Goal: Task Accomplishment & Management: Manage account settings

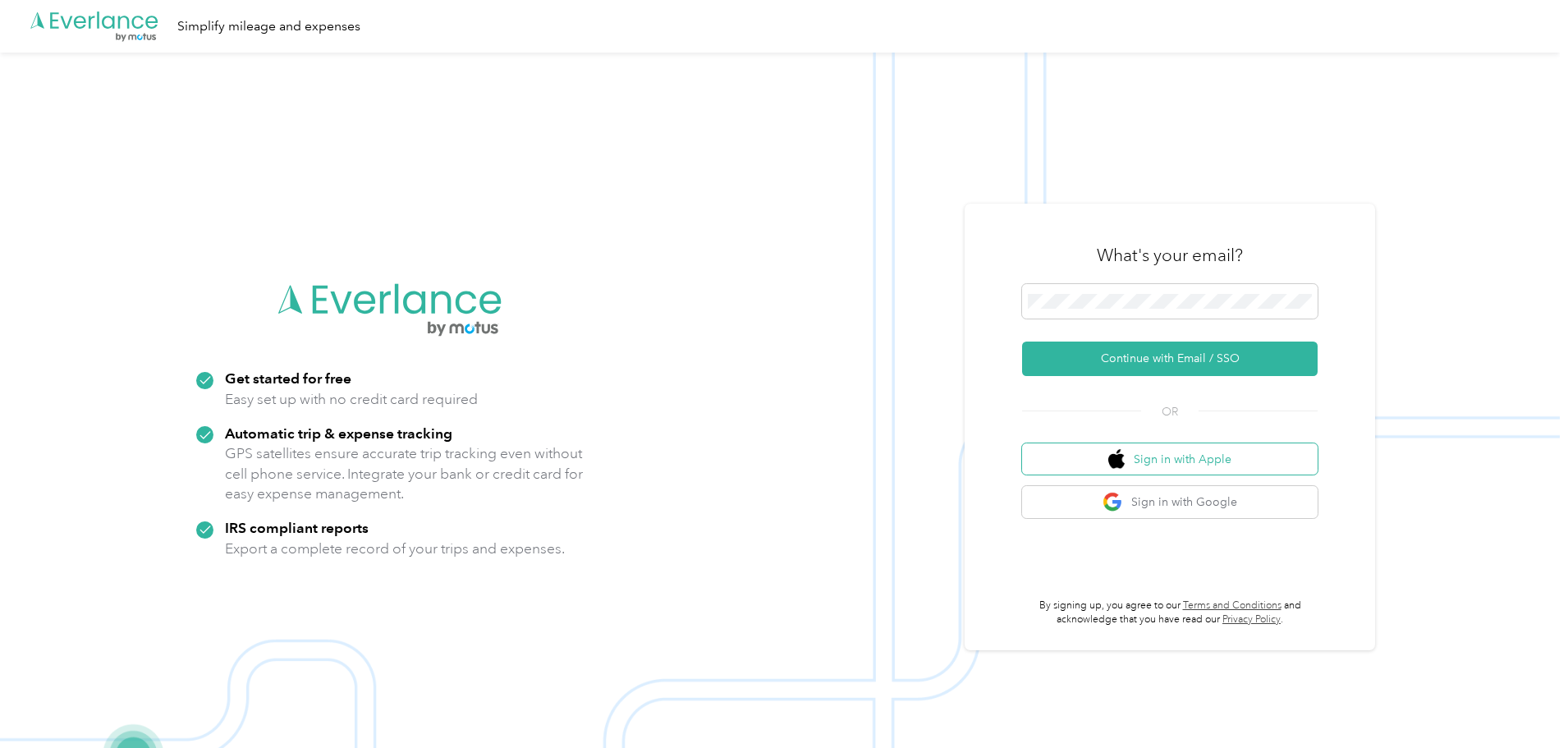
click at [1145, 460] on button "Sign in with Apple" at bounding box center [1170, 459] width 296 height 32
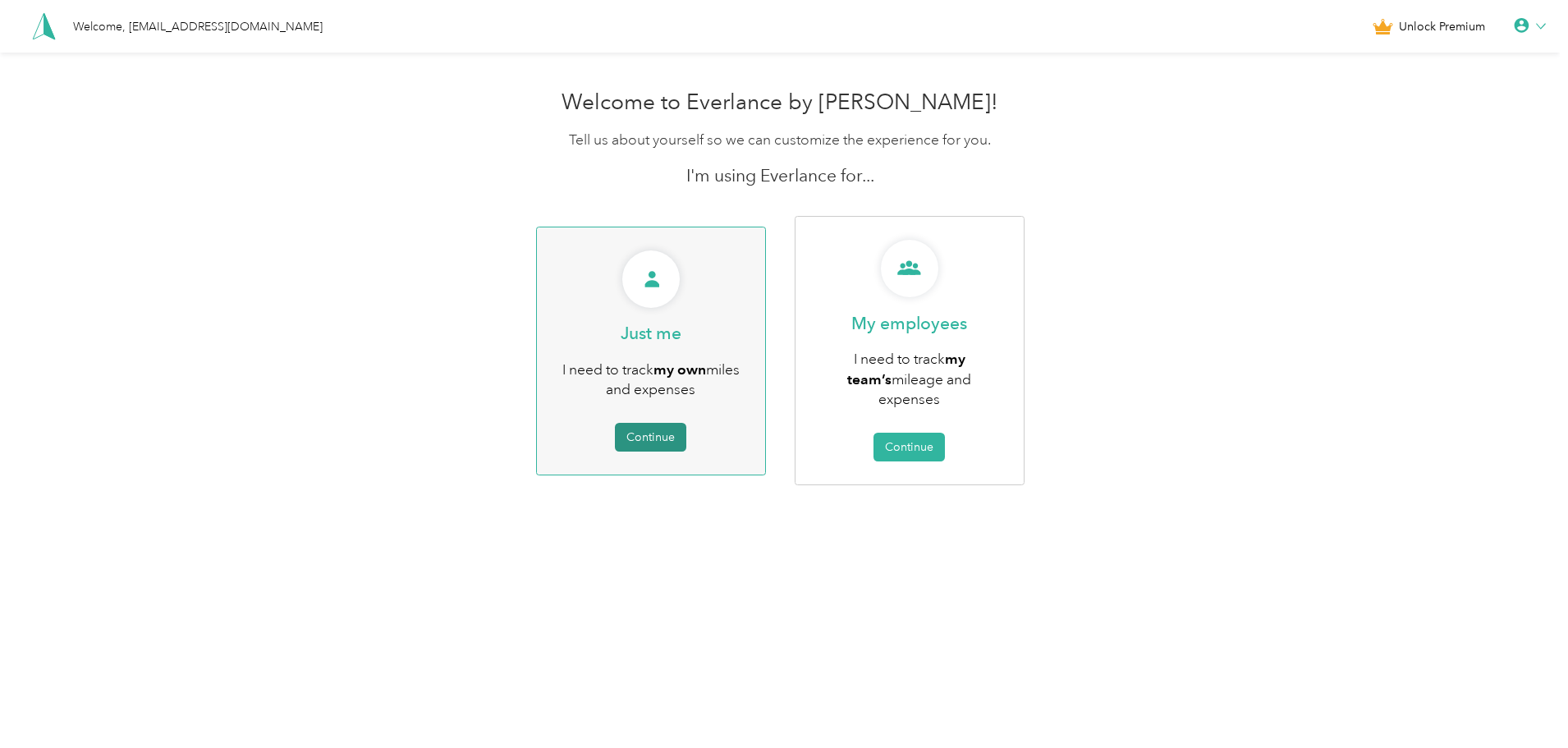
click at [685, 425] on button "Continue" at bounding box center [651, 436] width 71 height 29
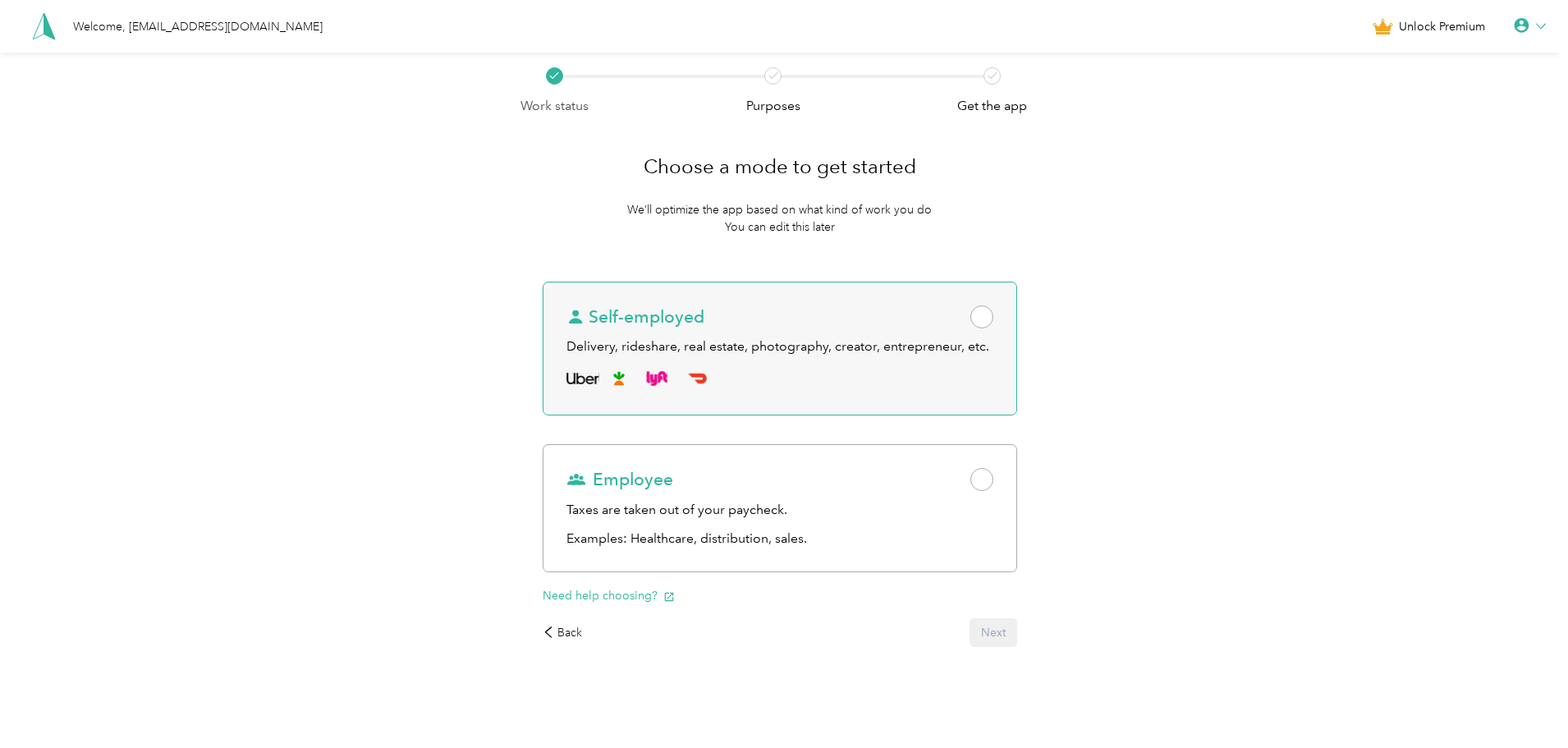
click at [622, 344] on div "Delivery, rideshare, real estate, photography, creator, entrepreneur, etc." at bounding box center [779, 347] width 426 height 21
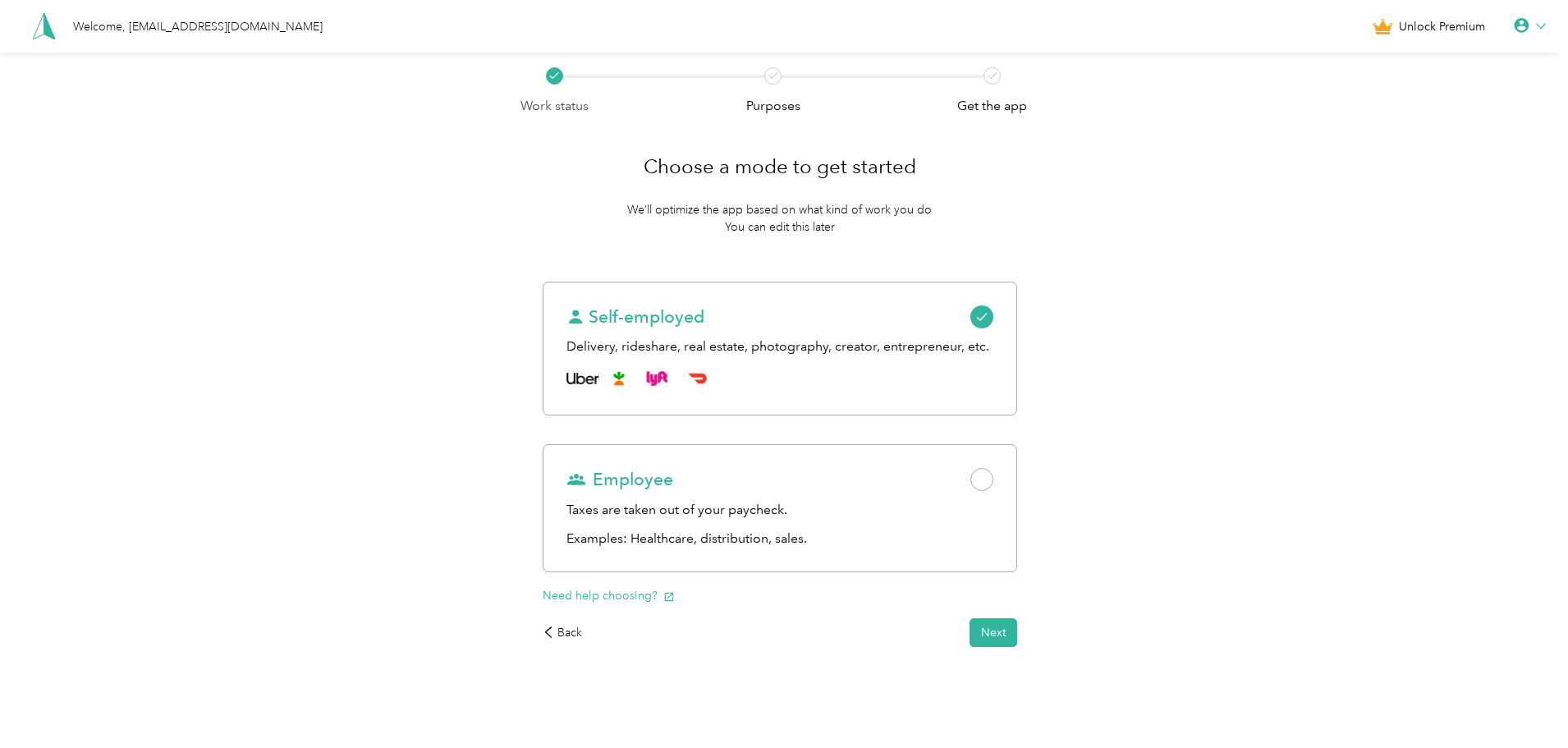
click at [1010, 655] on div "Choose a mode to get started We’ll optimize the app based on what kind of work …" at bounding box center [779, 392] width 520 height 554
click at [988, 627] on button "Next" at bounding box center [994, 633] width 48 height 29
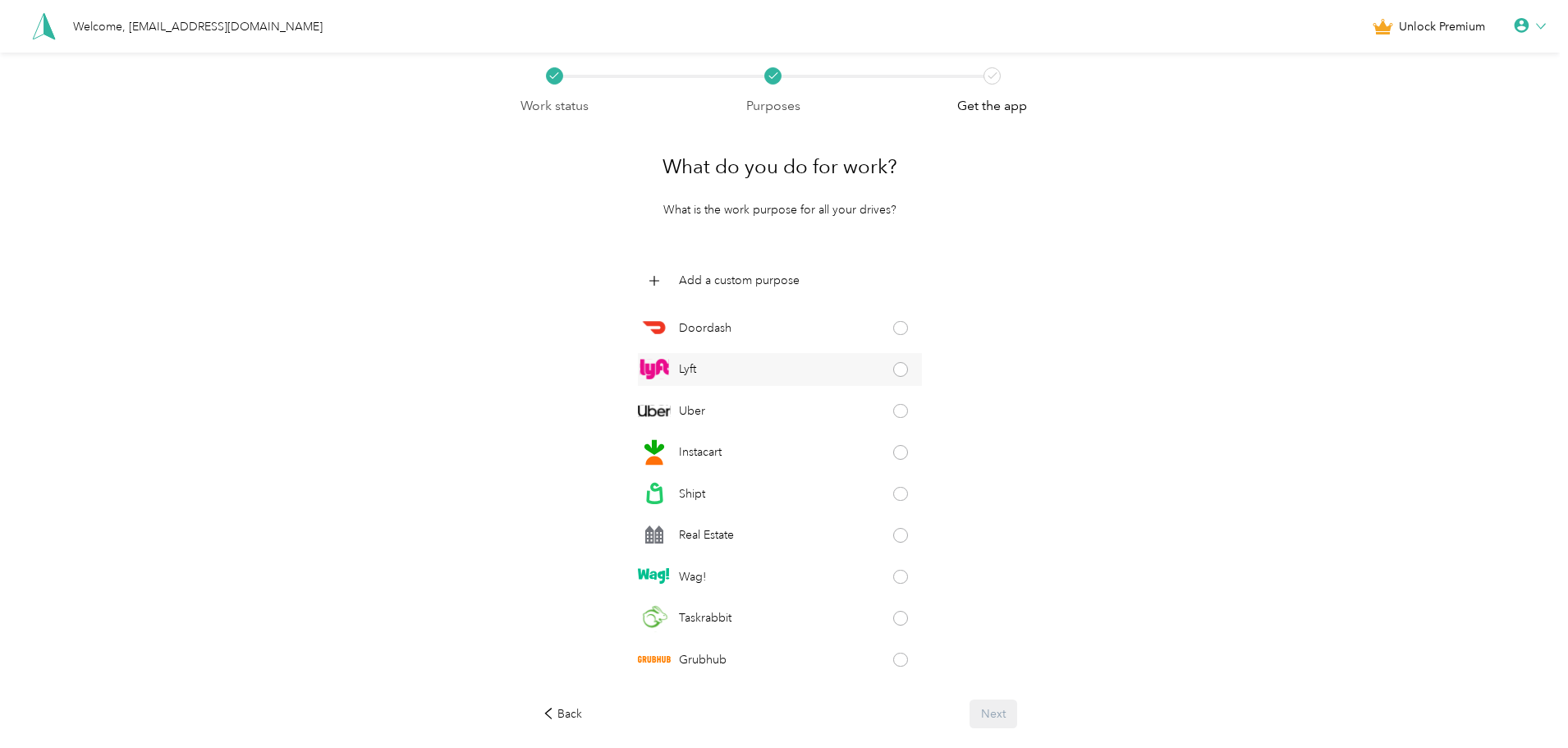
click at [807, 360] on div "Lyft" at bounding box center [779, 370] width 284 height 33
click at [789, 330] on div "Doordash" at bounding box center [779, 328] width 284 height 33
click at [767, 416] on div "Uber" at bounding box center [779, 410] width 284 height 33
click at [761, 457] on div "Instacart" at bounding box center [779, 452] width 284 height 33
click at [763, 482] on div "Shipt" at bounding box center [779, 494] width 284 height 33
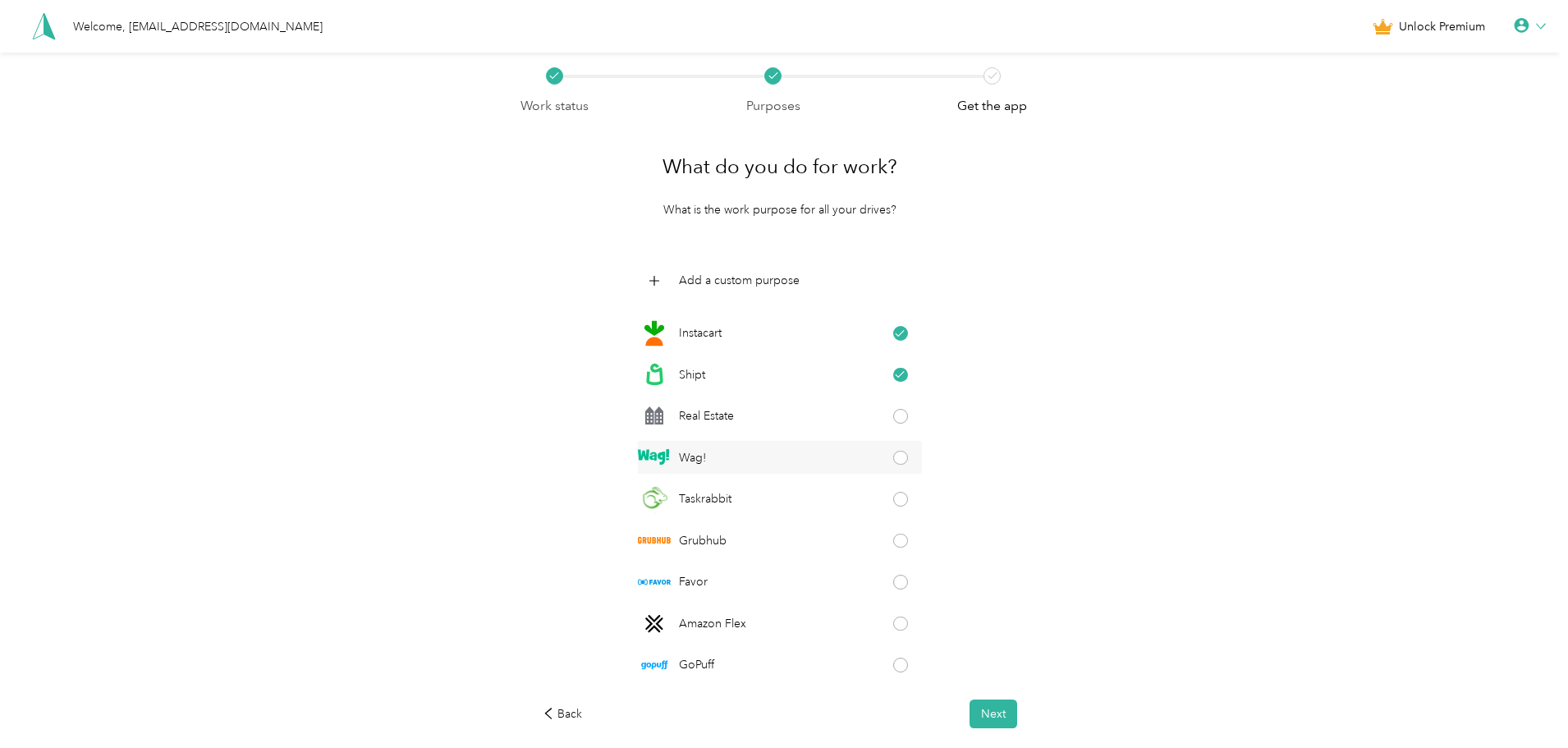
scroll to position [130, 0]
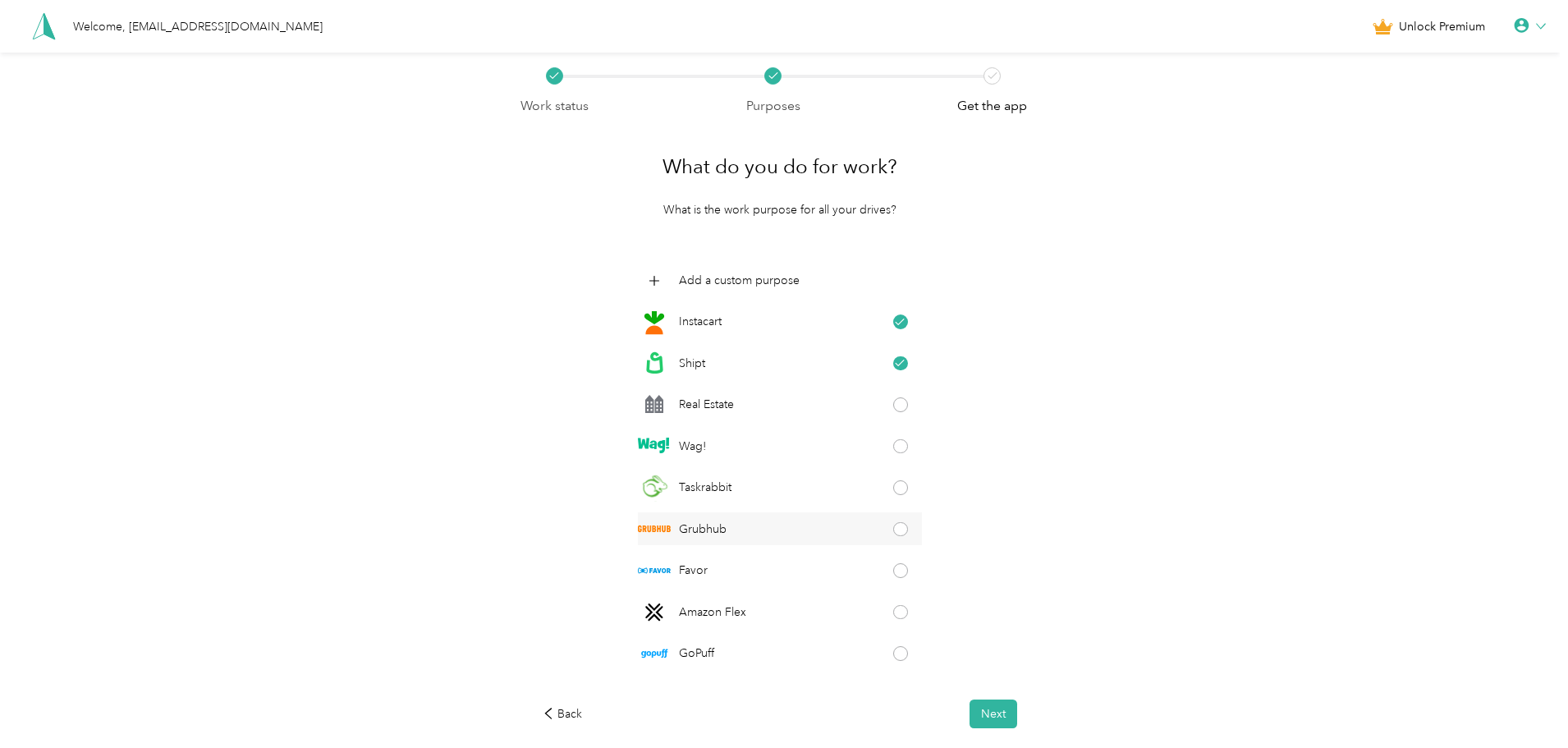
click at [732, 535] on div "Grubhub" at bounding box center [779, 528] width 284 height 33
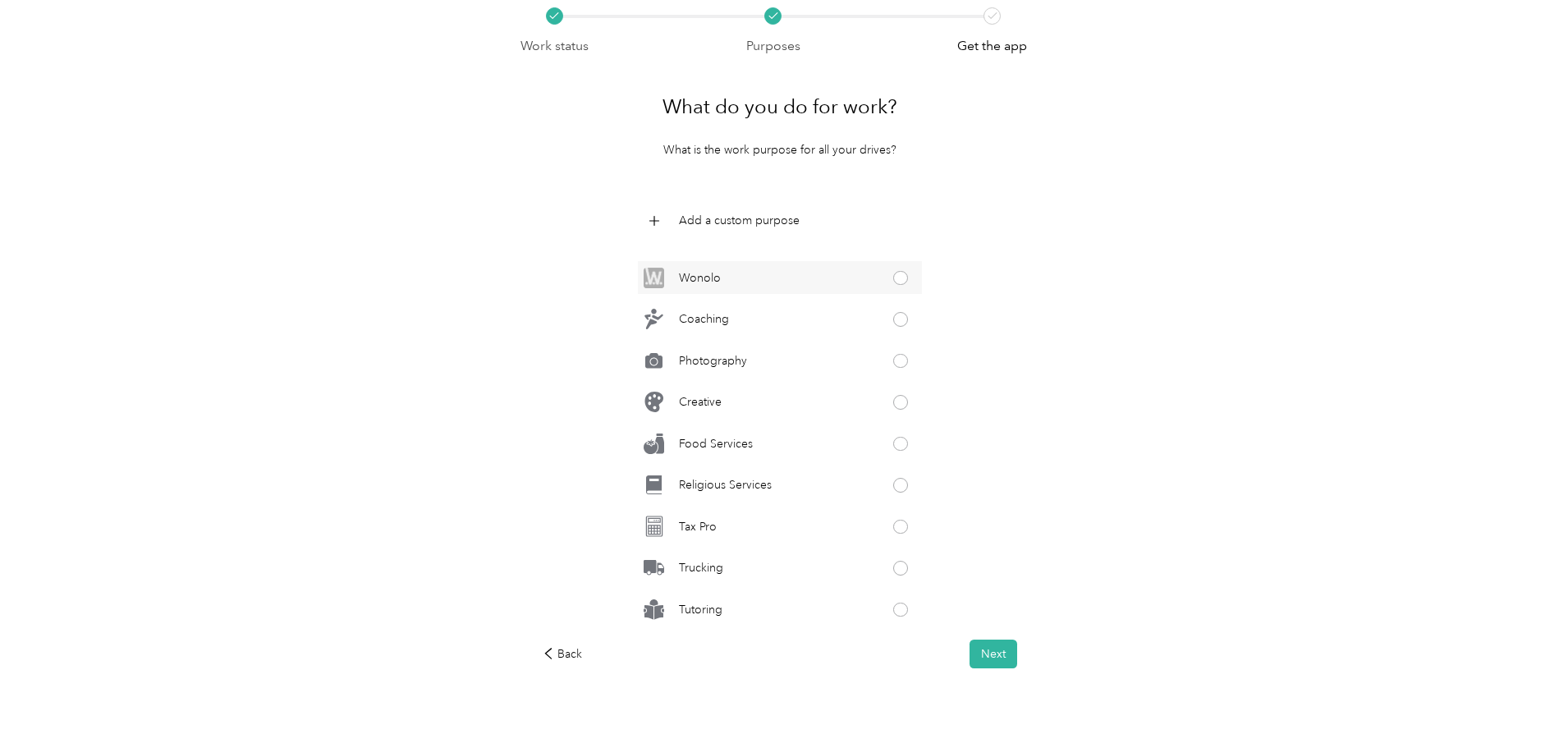
scroll to position [61, 0]
click at [984, 646] on button "Next" at bounding box center [994, 653] width 48 height 29
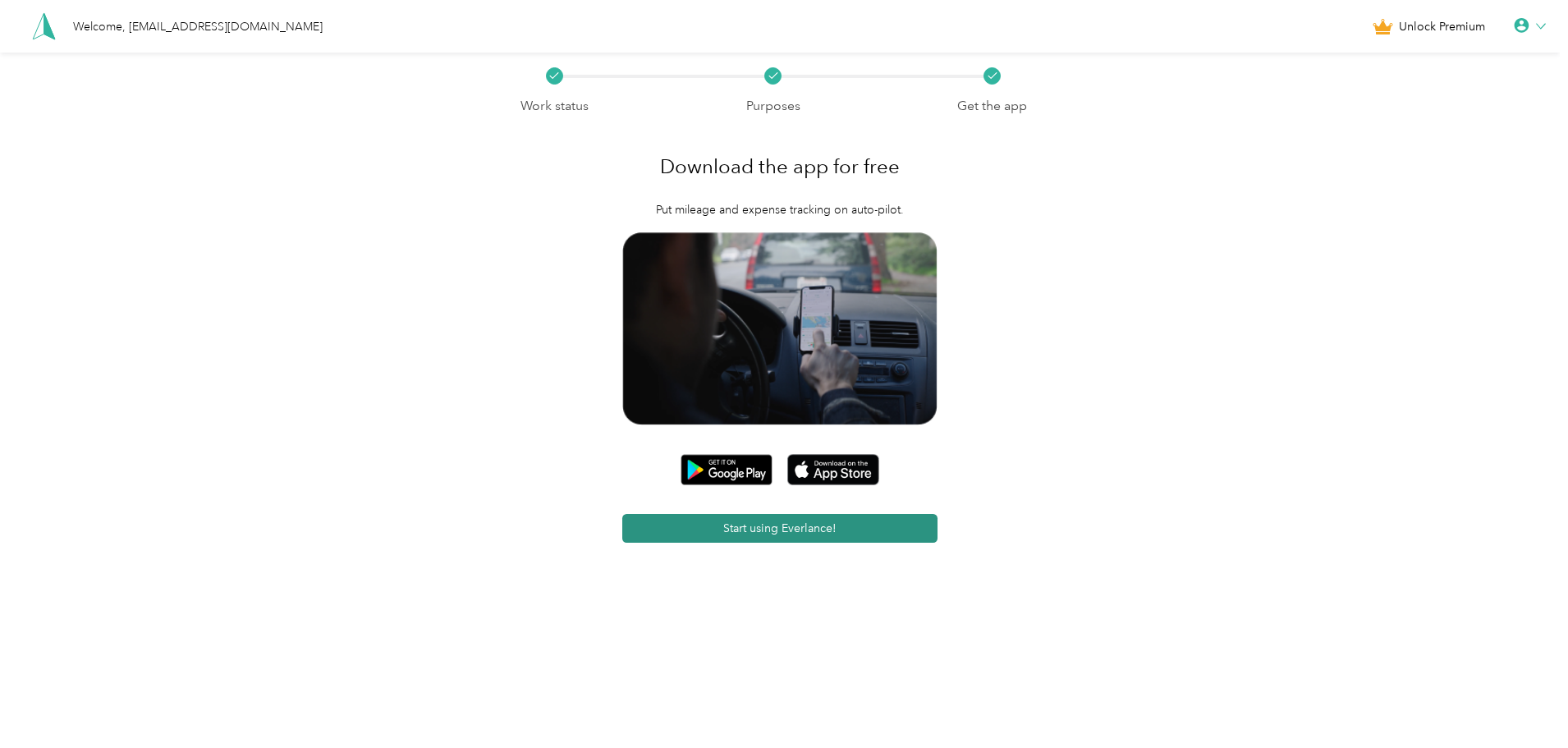
click at [912, 541] on button "Start using Everlance!" at bounding box center [780, 528] width 316 height 29
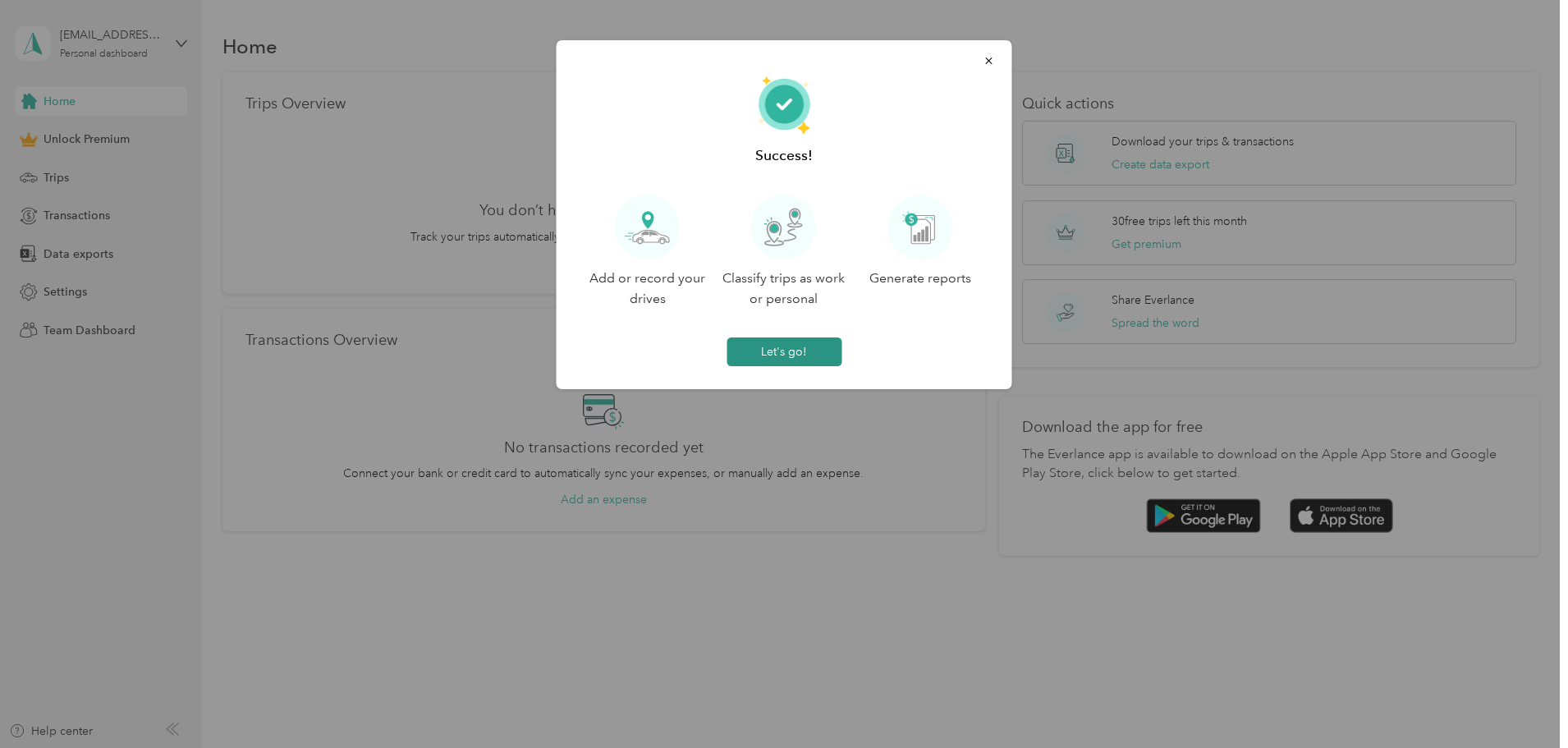
click at [777, 347] on button "Let's go!" at bounding box center [784, 351] width 115 height 29
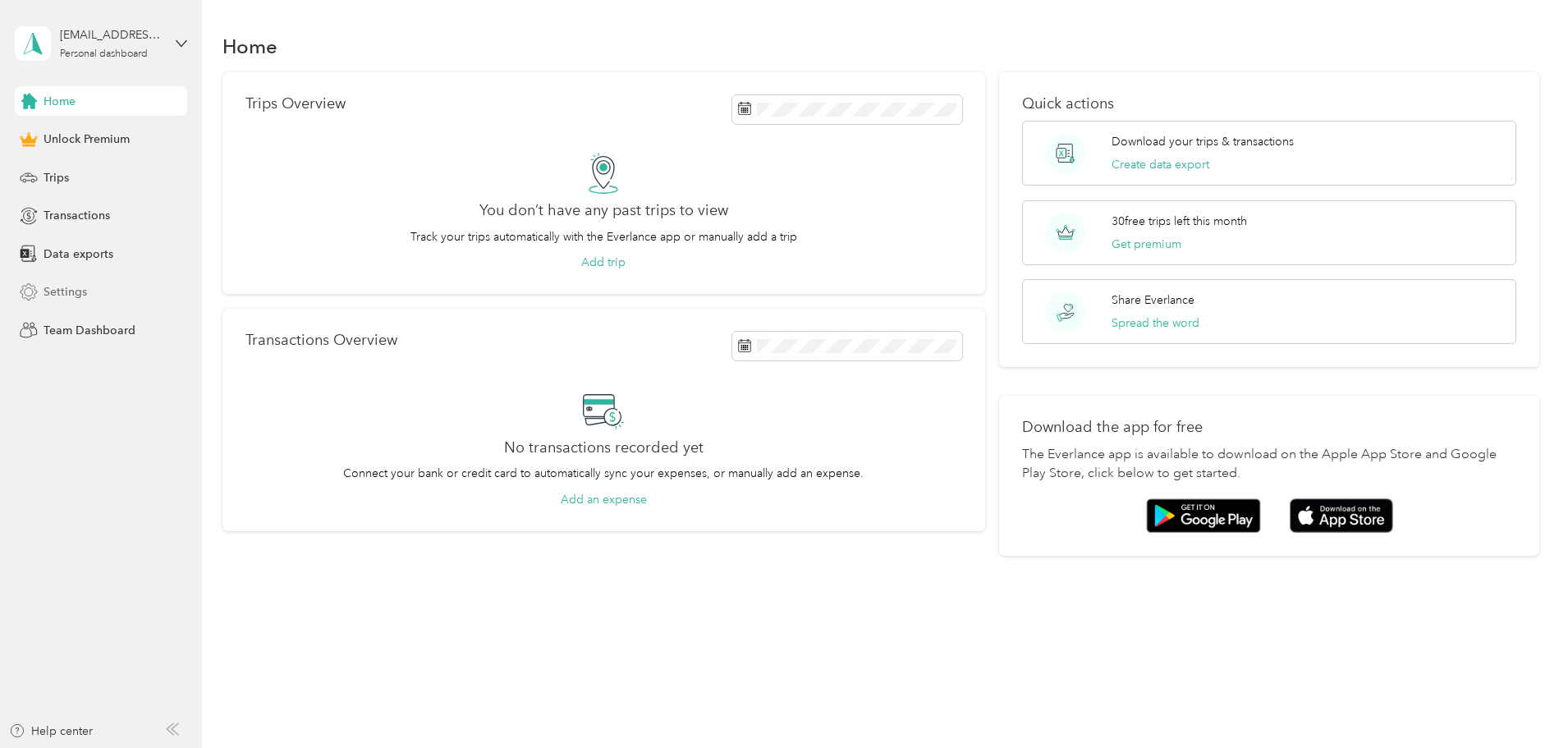
click at [51, 283] on span "Settings" at bounding box center [65, 292] width 43 height 17
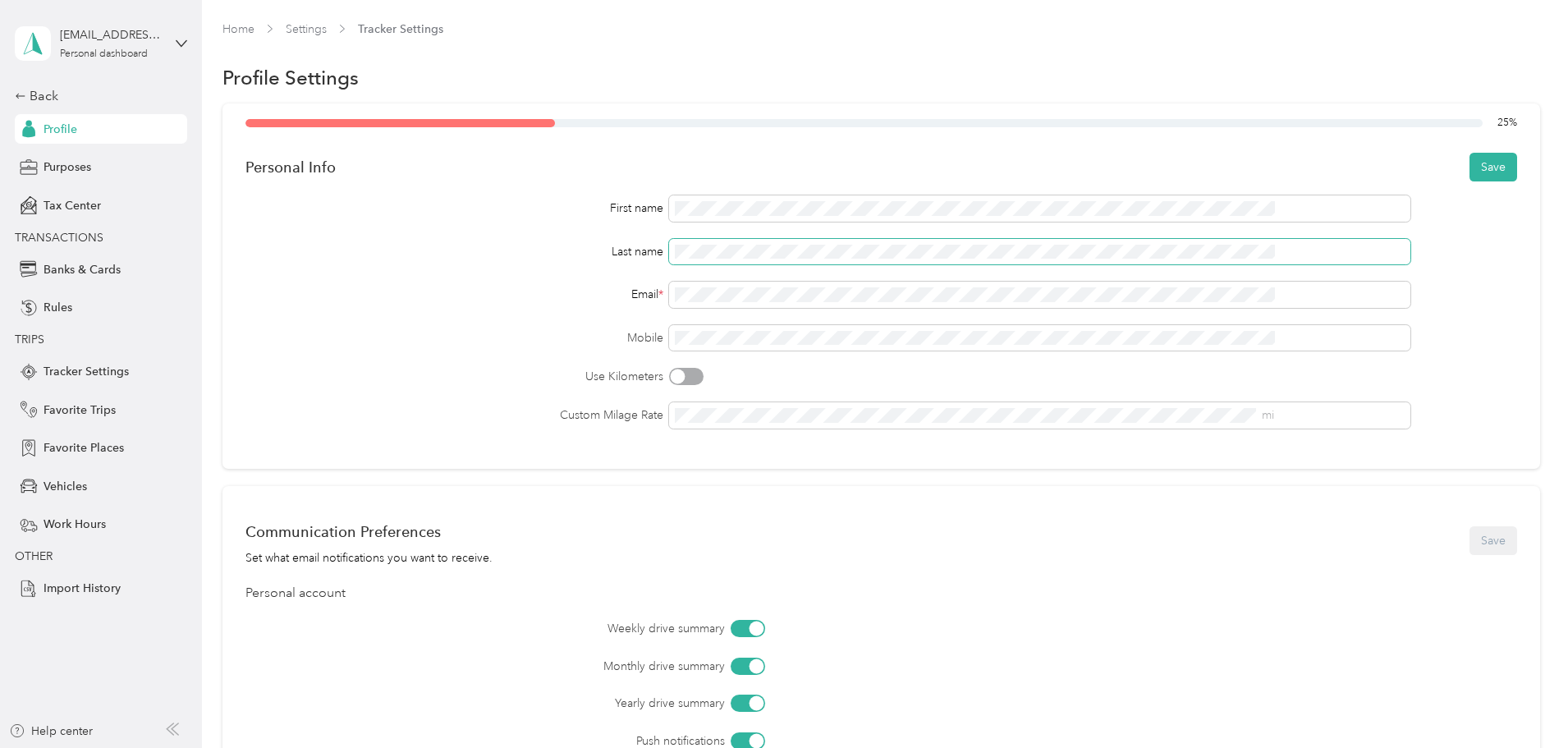
click at [737, 241] on span at bounding box center [1040, 252] width 741 height 26
click at [1470, 158] on button "Save" at bounding box center [1493, 167] width 48 height 29
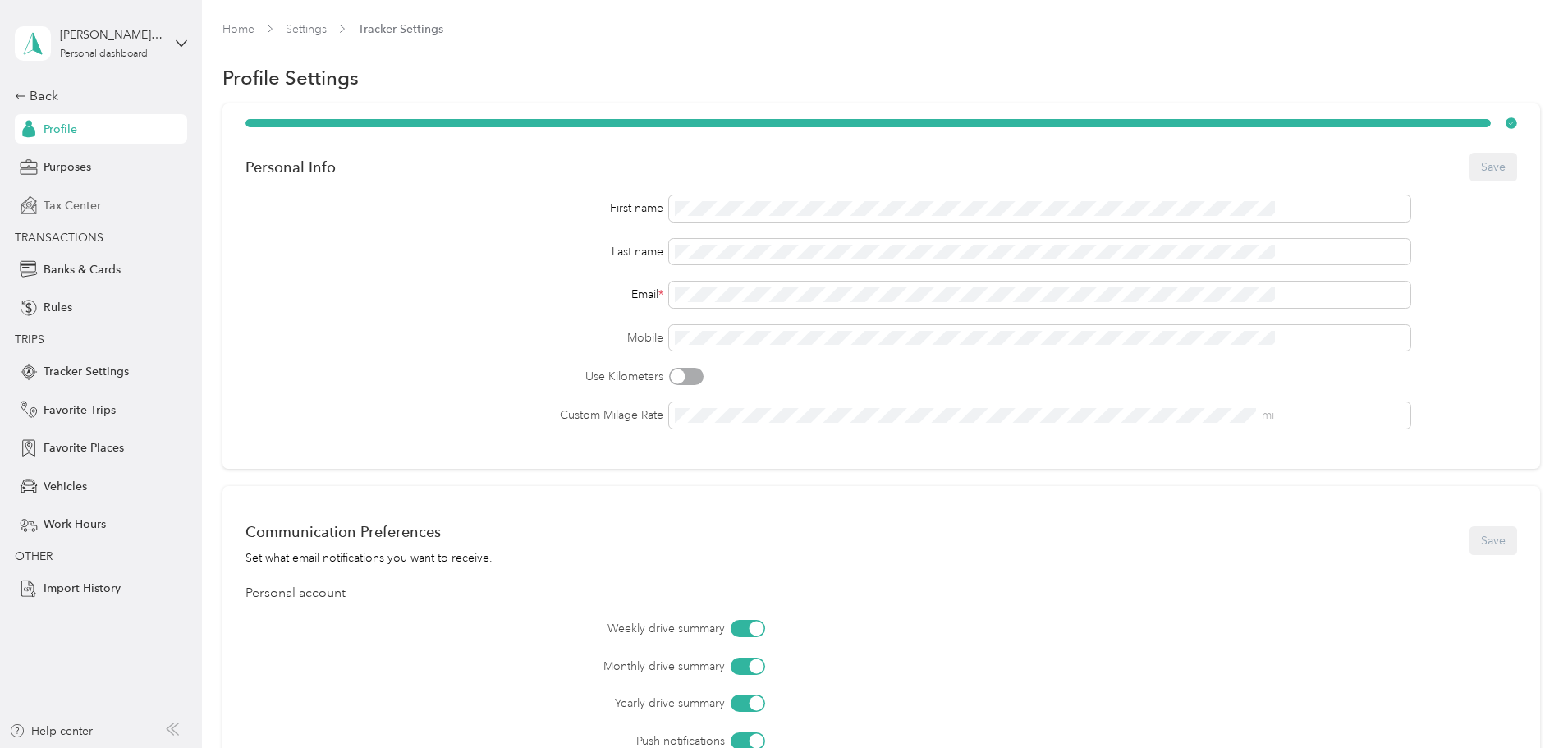
click at [69, 203] on span "Tax Center" at bounding box center [72, 206] width 57 height 17
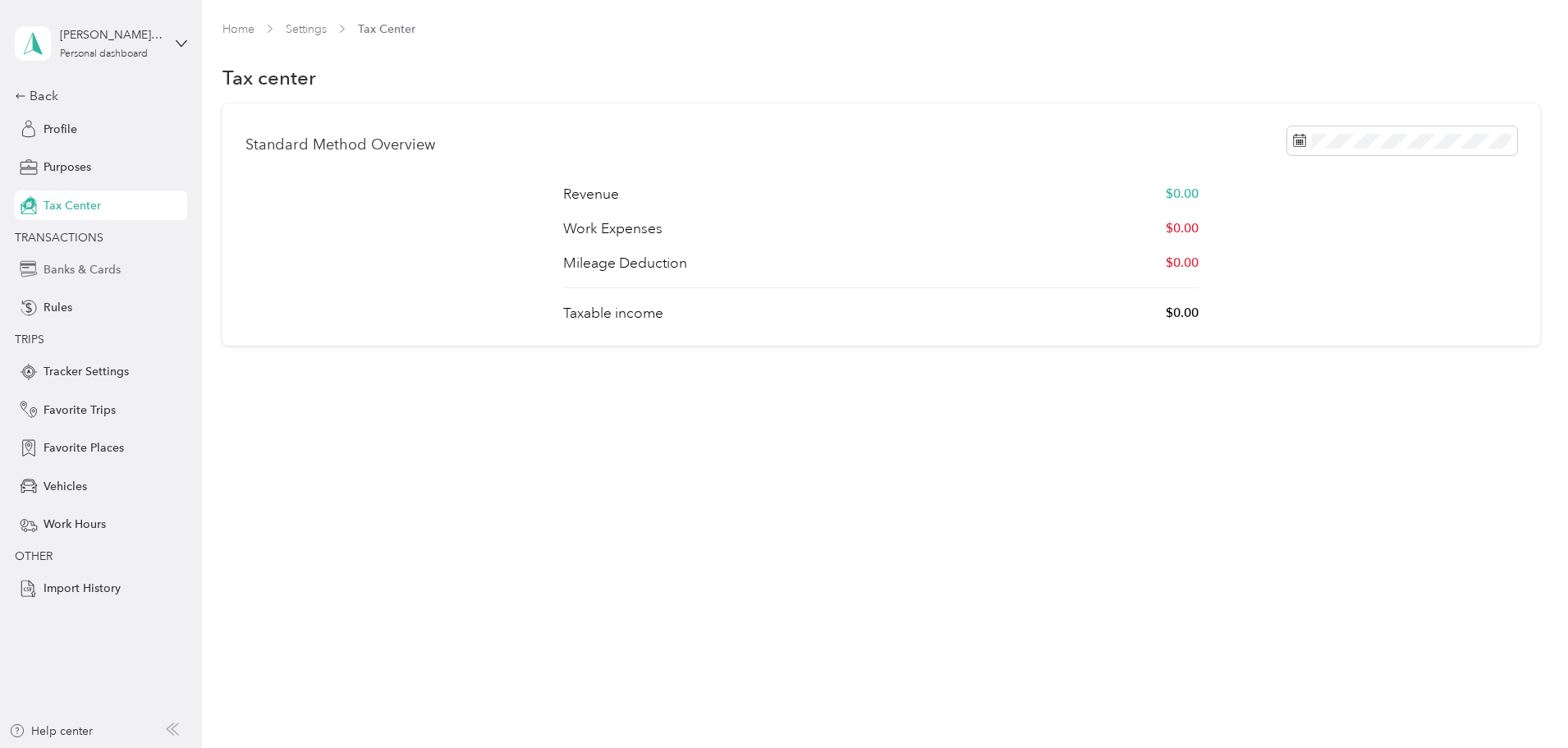
click at [91, 272] on span "Banks & Cards" at bounding box center [82, 270] width 77 height 17
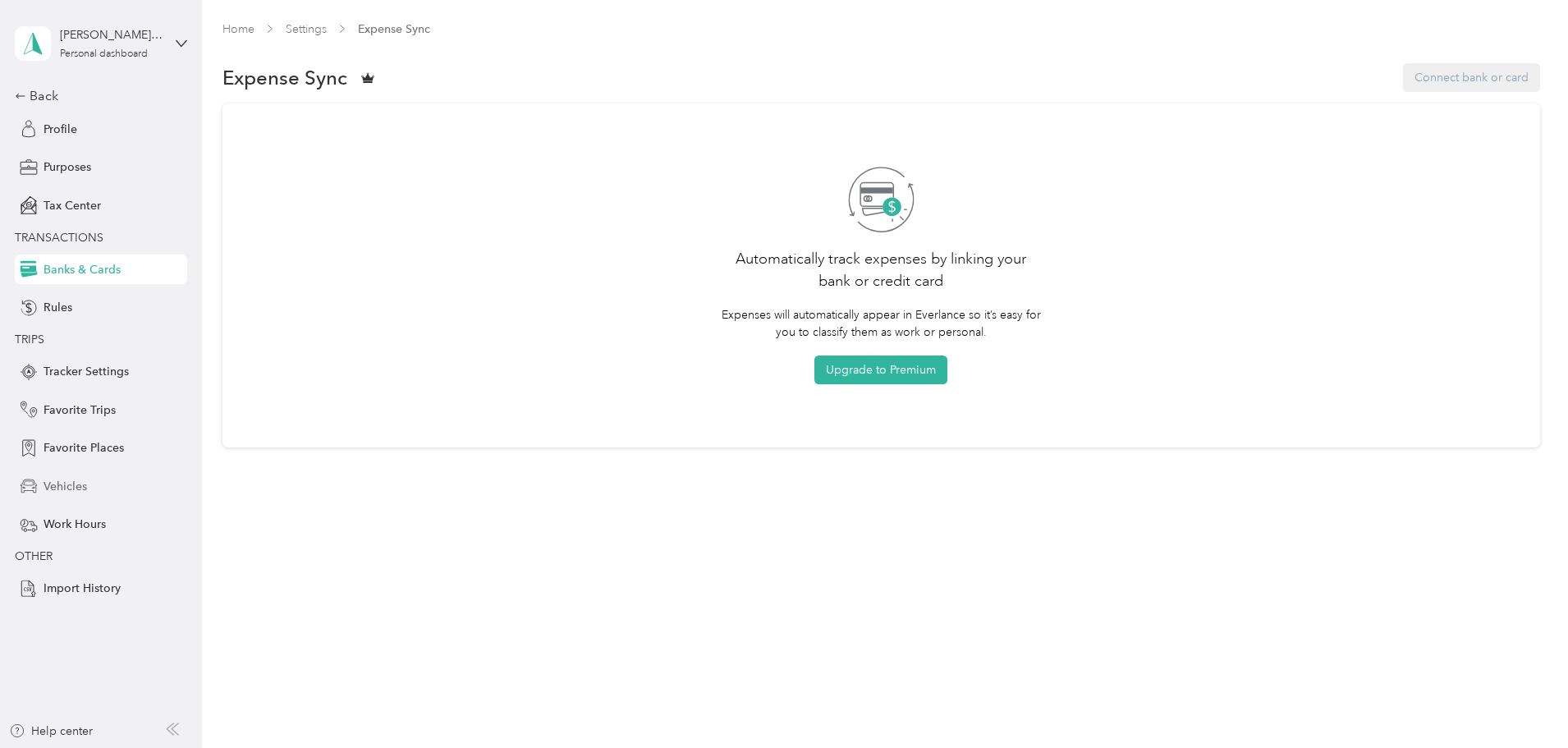
click at [63, 487] on span "Vehicles" at bounding box center [65, 487] width 43 height 17
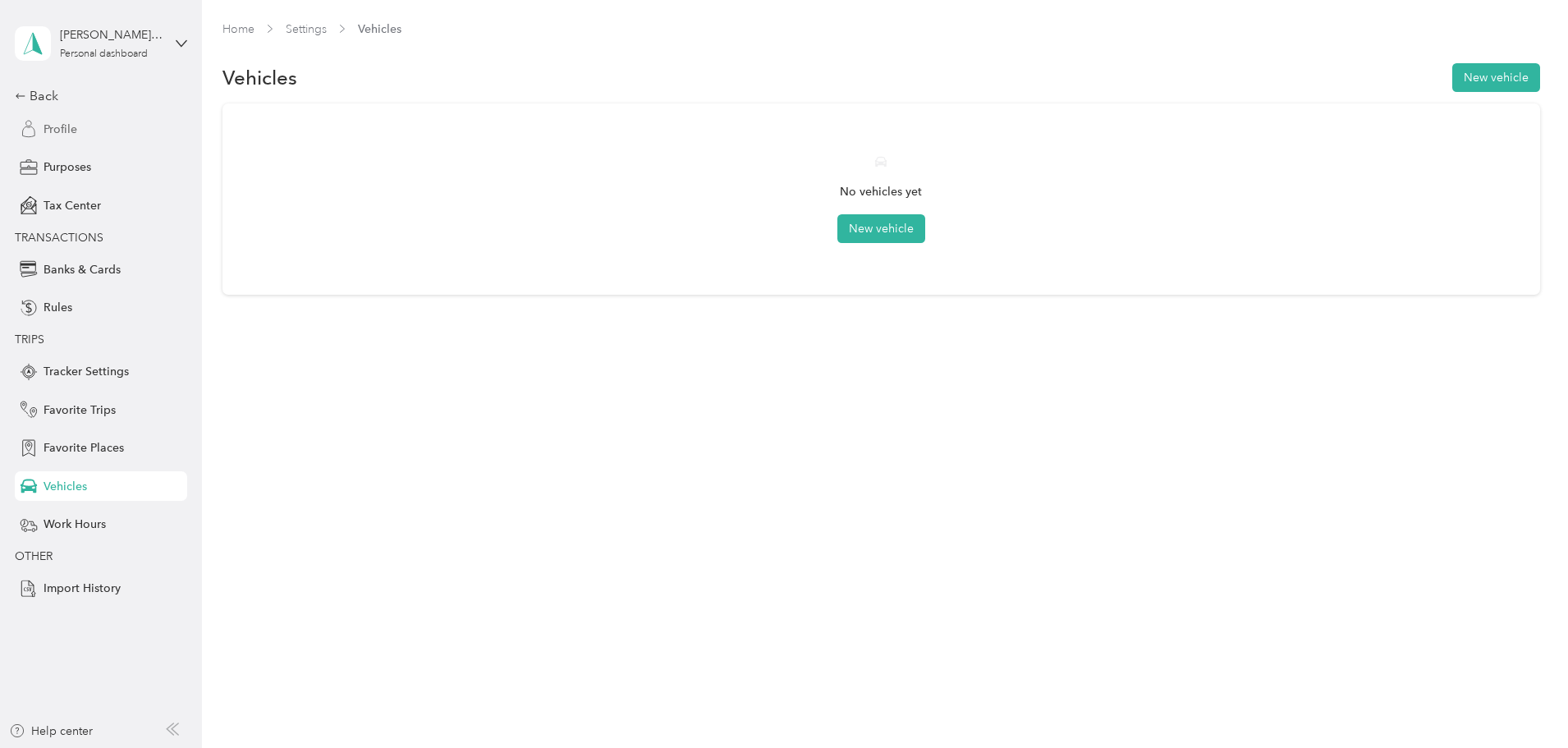
click at [40, 122] on div "Profile" at bounding box center [101, 129] width 173 height 30
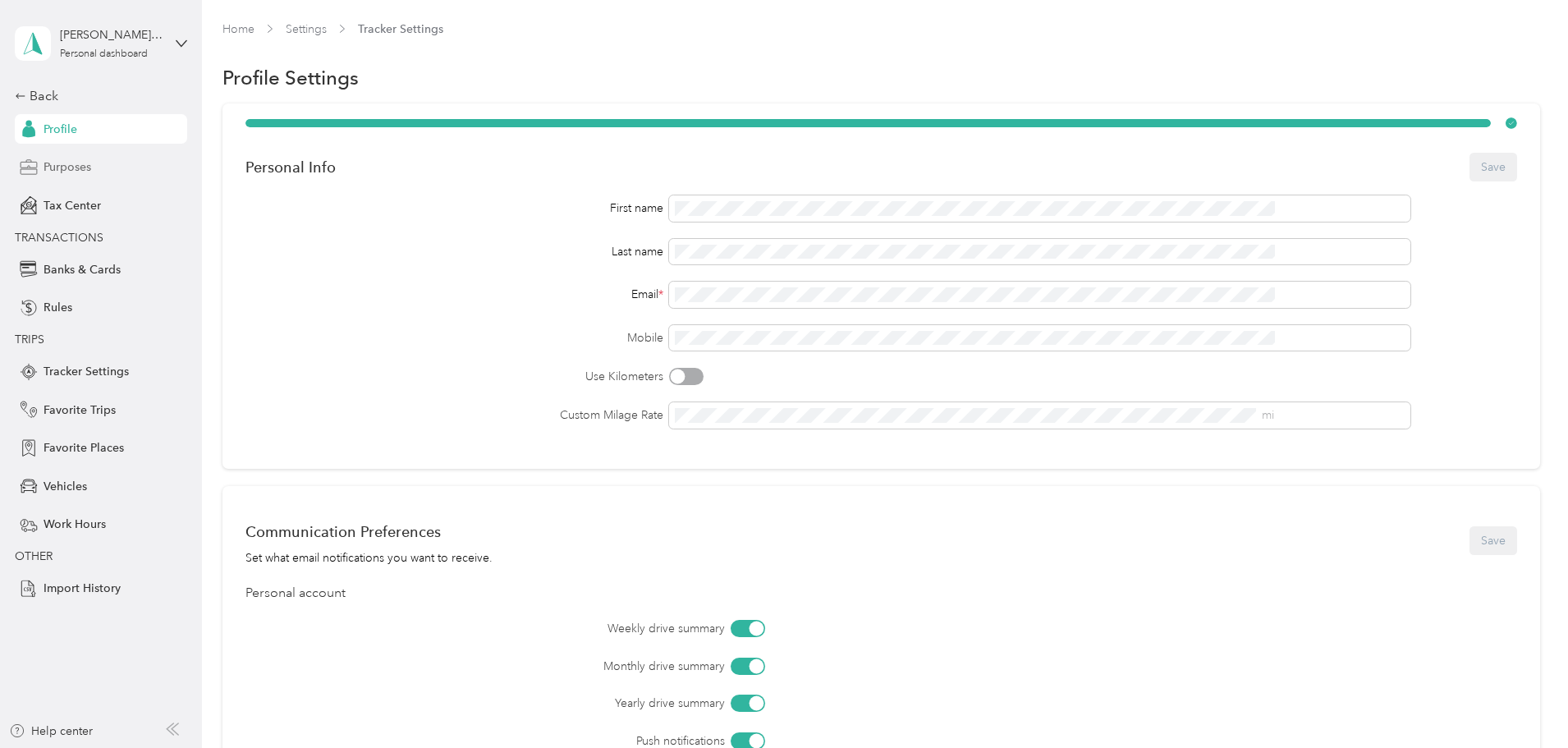
click at [59, 157] on div "Purposes" at bounding box center [101, 167] width 173 height 30
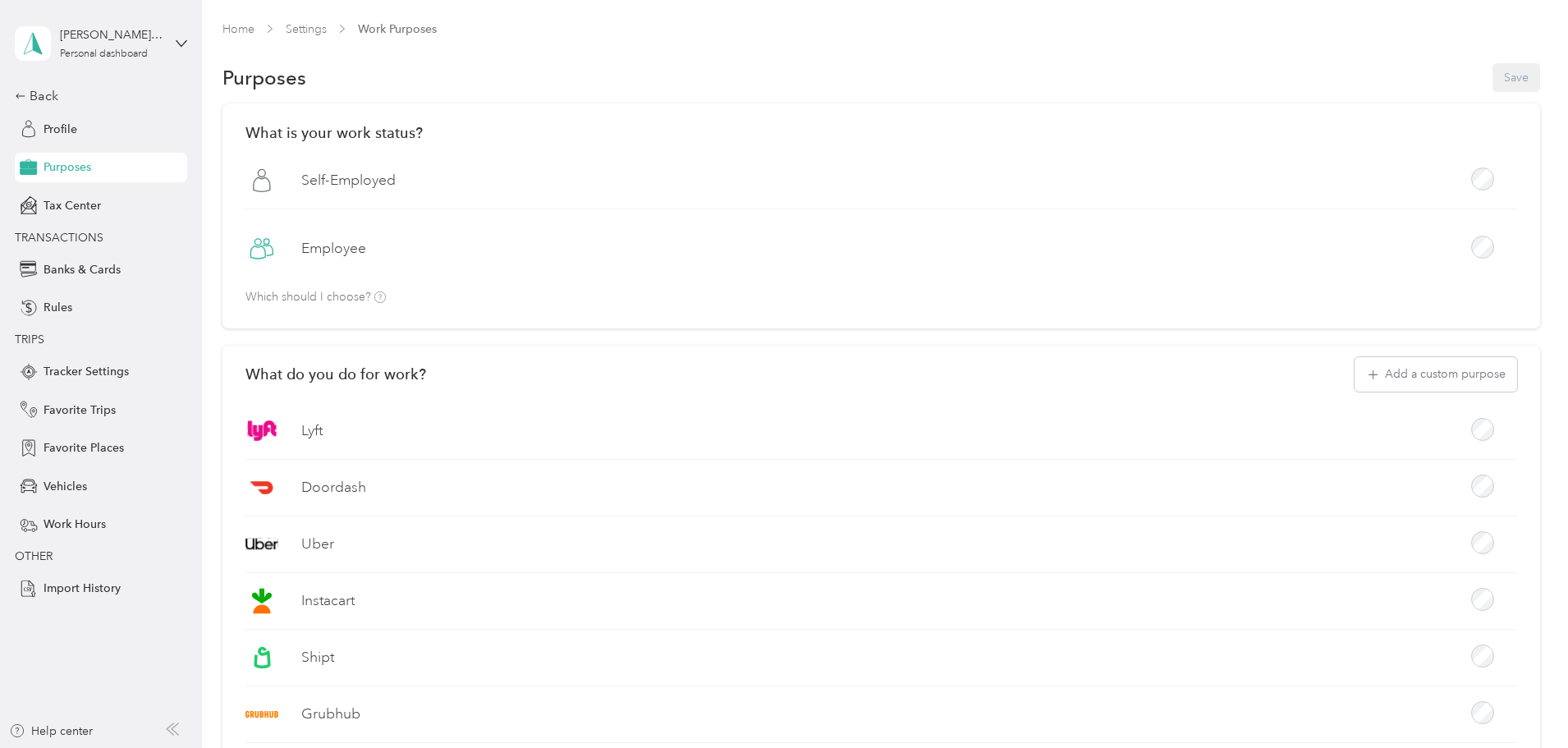
click at [10, 95] on aside "[PERSON_NAME] [PERSON_NAME] Personal dashboard Back Profile Purposes Tax Center…" at bounding box center [101, 374] width 202 height 748
click at [34, 91] on div "Back" at bounding box center [96, 95] width 164 height 20
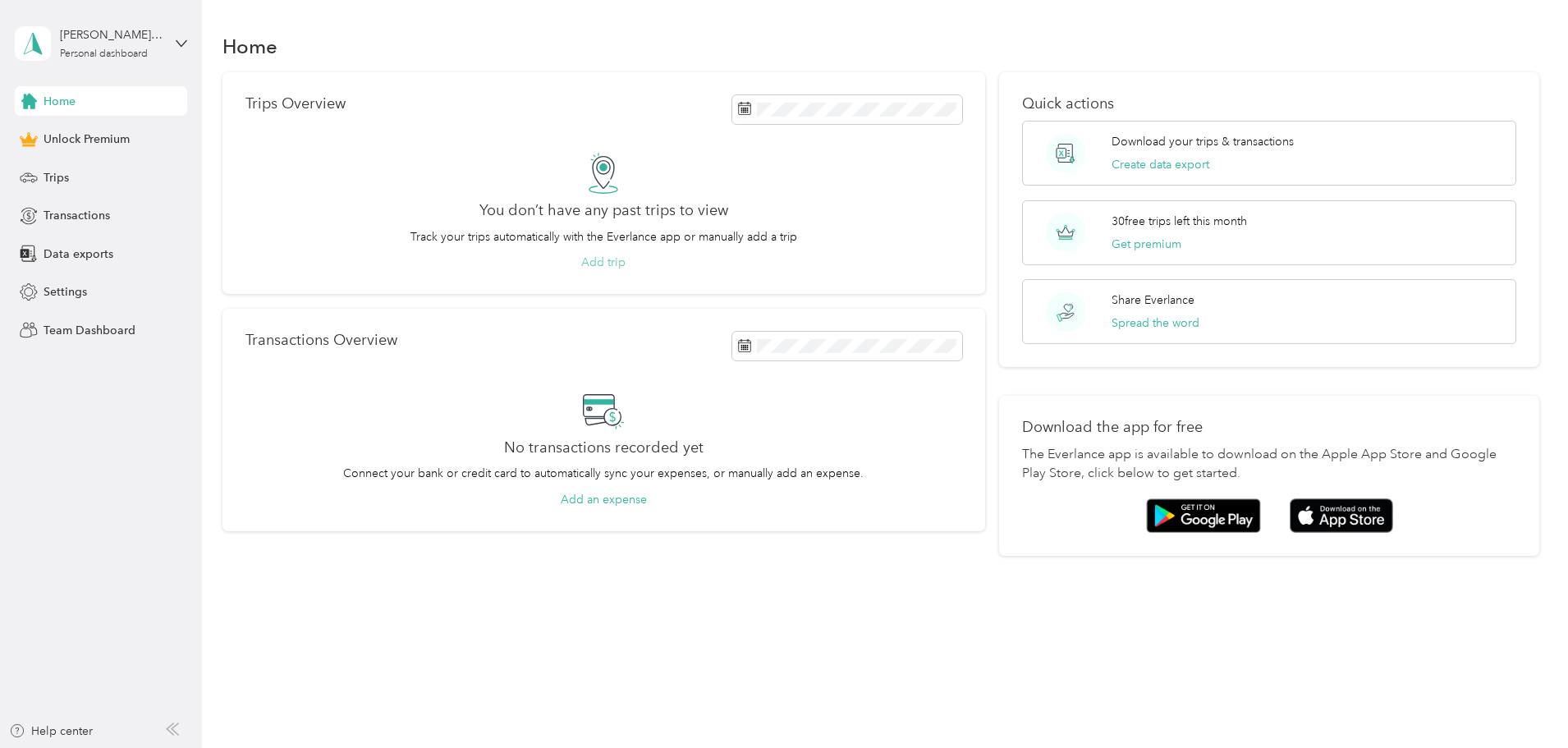
click at [626, 256] on button "Add trip" at bounding box center [603, 262] width 44 height 17
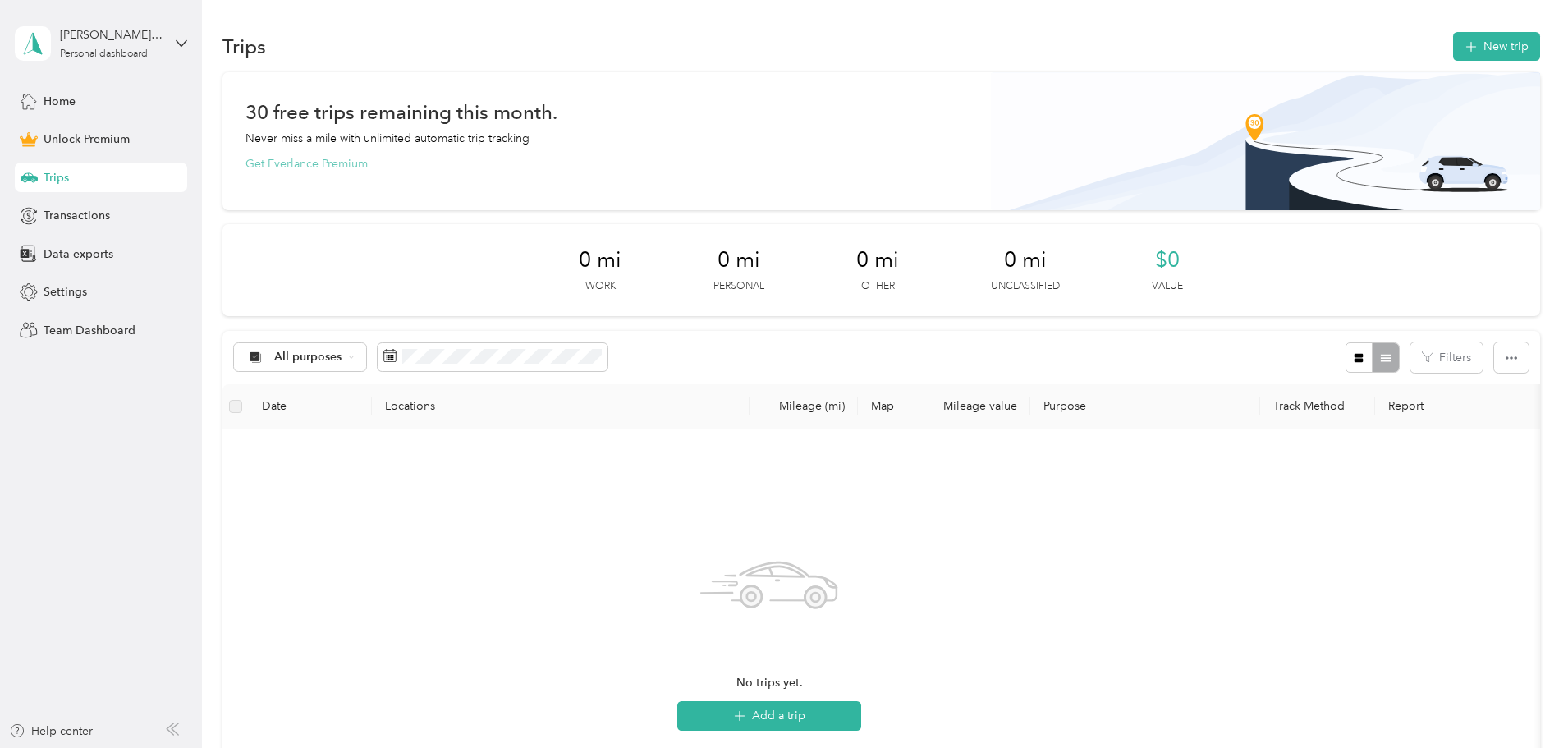
click at [368, 167] on button "Get Everlance Premium" at bounding box center [306, 164] width 122 height 17
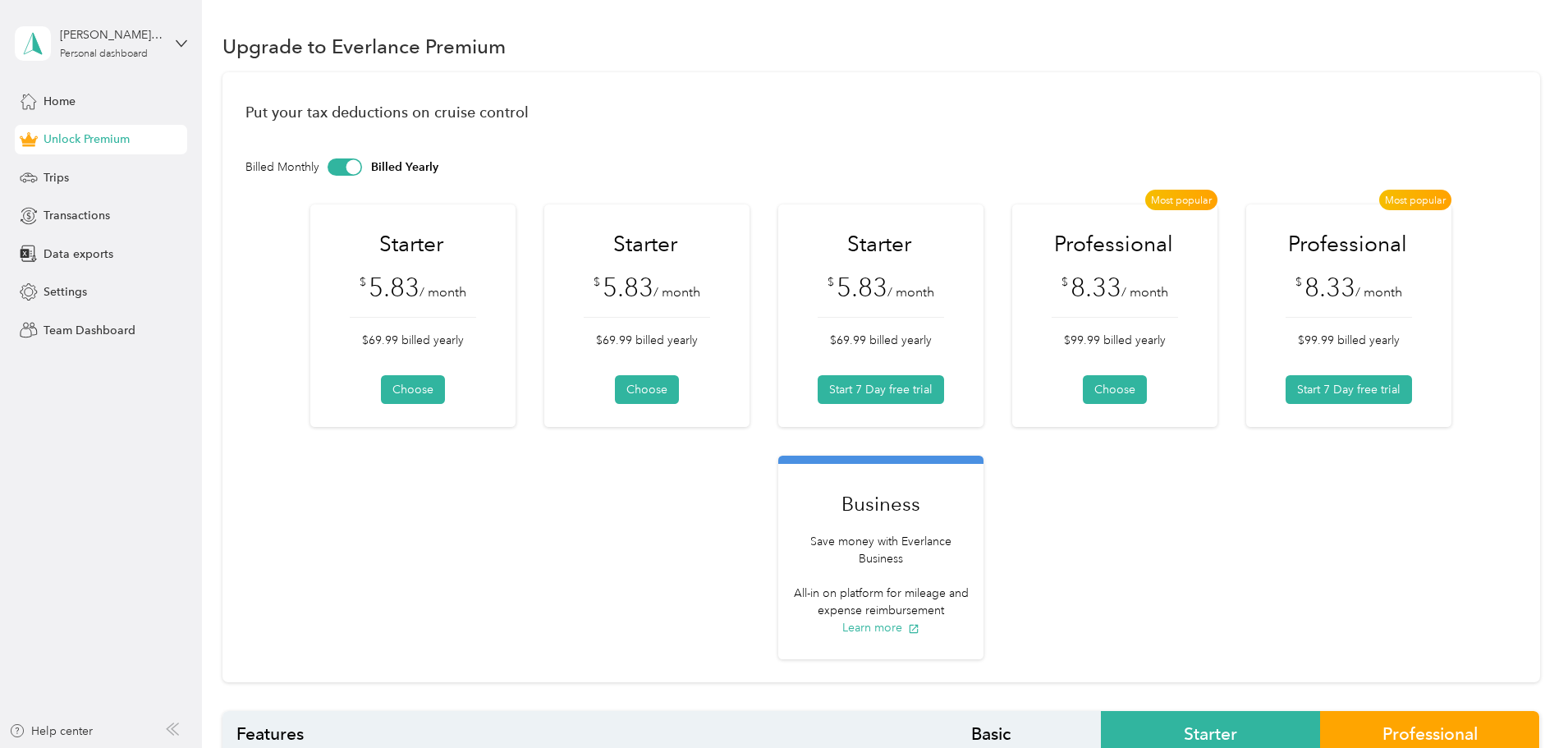
click at [1286, 404] on div "Professional $ 8.33 / month $99.99 billed yearly Start 7 Day free trial" at bounding box center [1349, 317] width 127 height 174
click at [1286, 404] on button "Start 7 Day free trial" at bounding box center [1349, 389] width 127 height 29
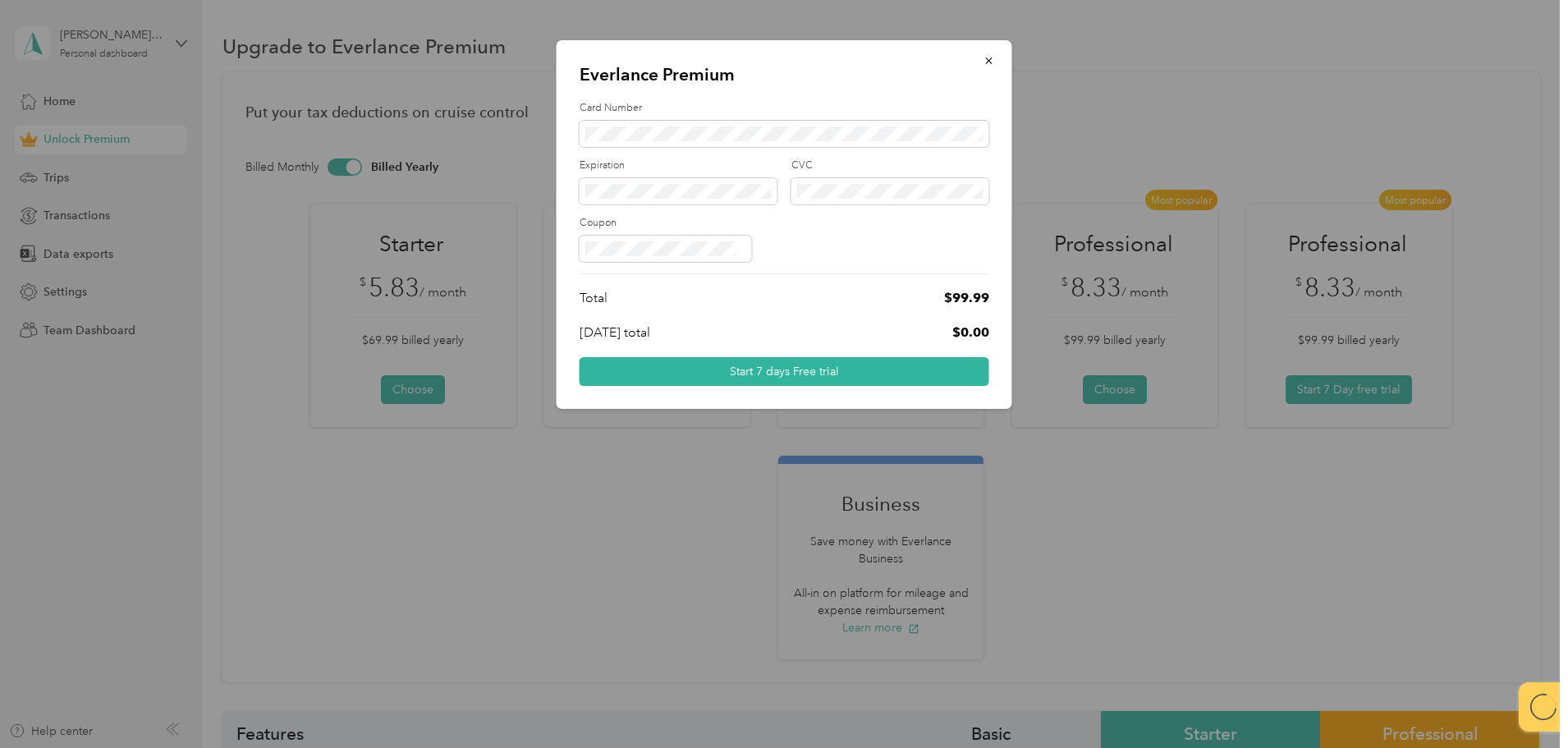
click at [634, 147] on div "Card Number Expiration CVC Coupon" at bounding box center [784, 180] width 410 height 161
click at [580, 358] on button "Start 7 days Free trial" at bounding box center [784, 371] width 410 height 29
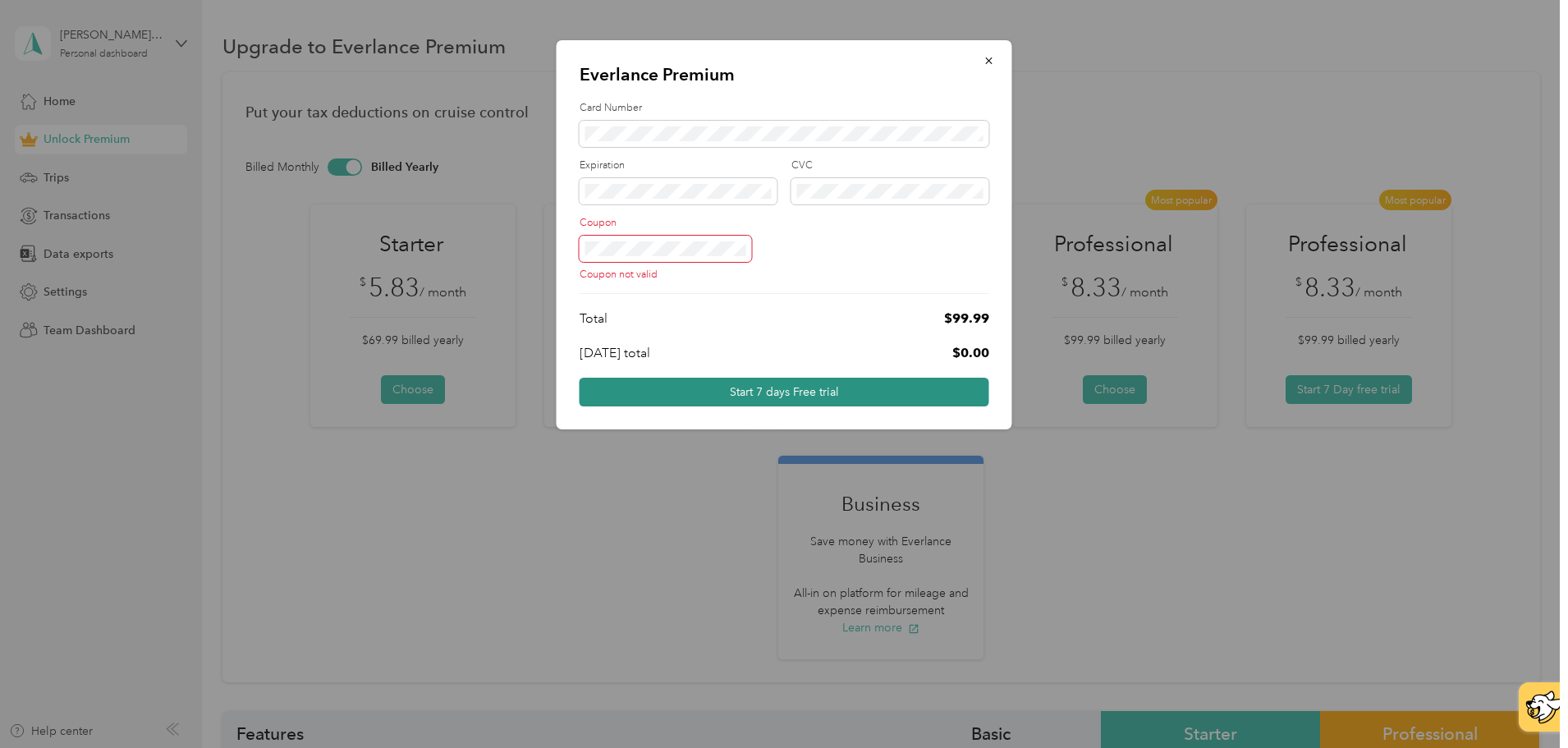
click at [686, 401] on button "Start 7 days Free trial" at bounding box center [784, 391] width 410 height 29
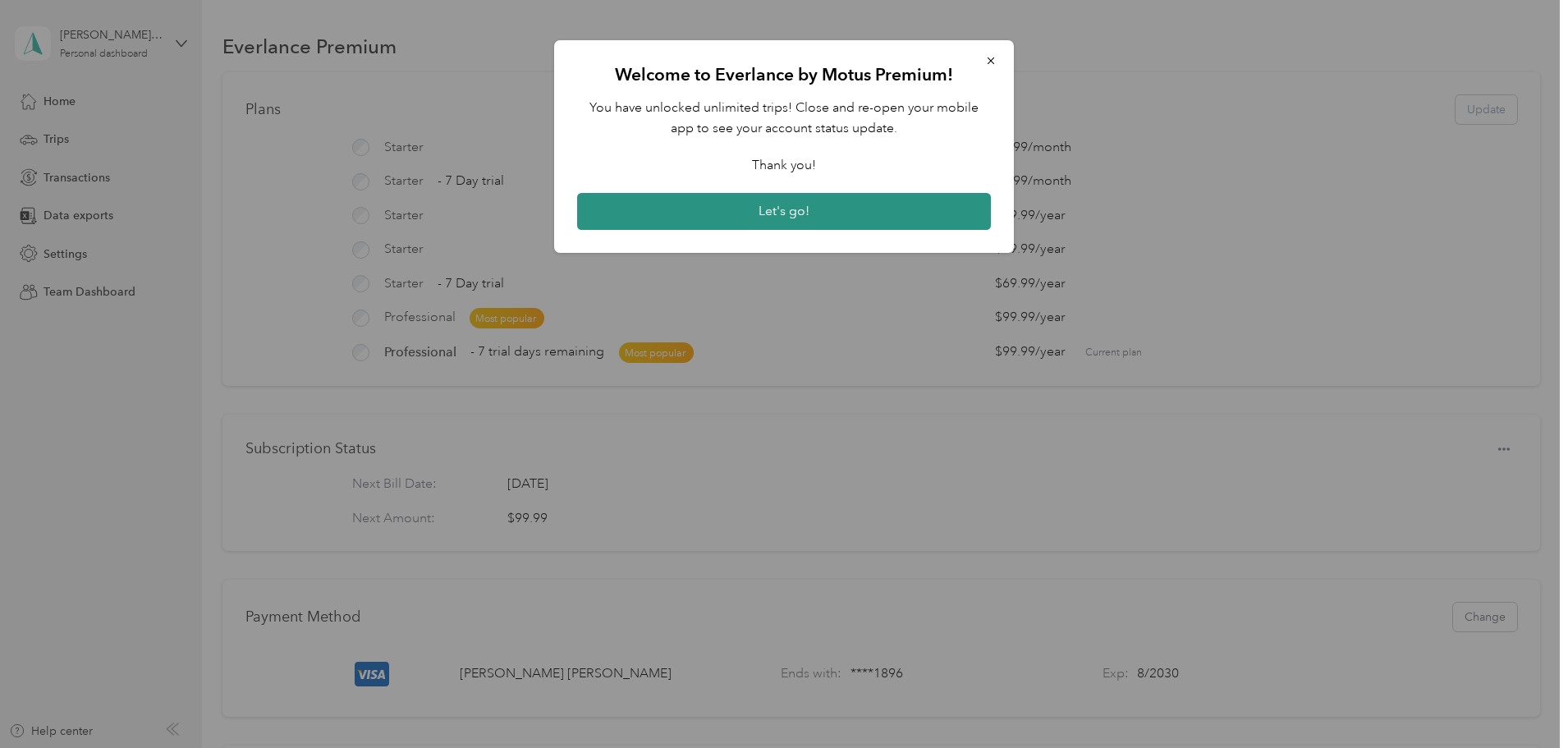
click at [710, 226] on button "Let's go!" at bounding box center [784, 212] width 414 height 38
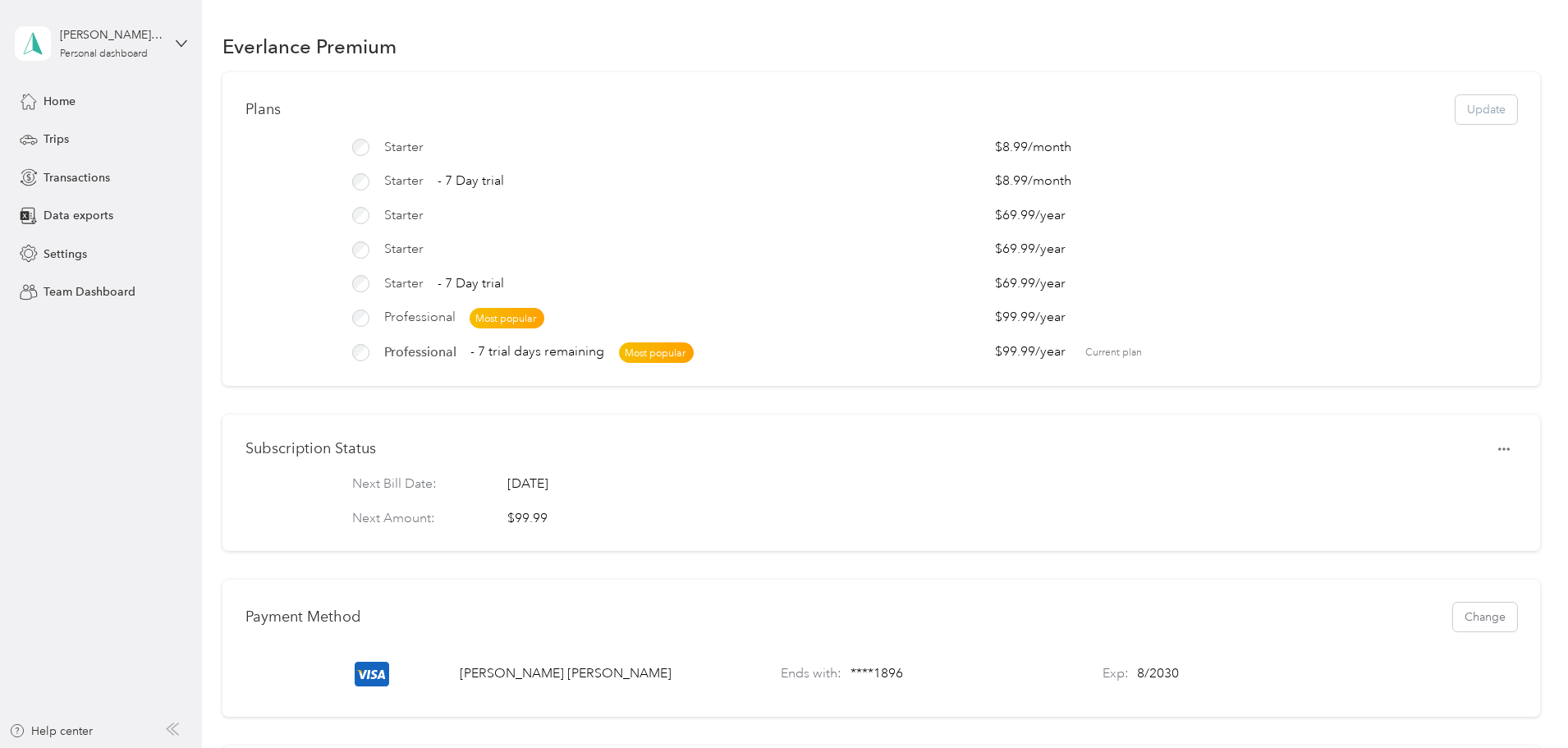
click at [456, 344] on span "Professional" at bounding box center [420, 352] width 72 height 20
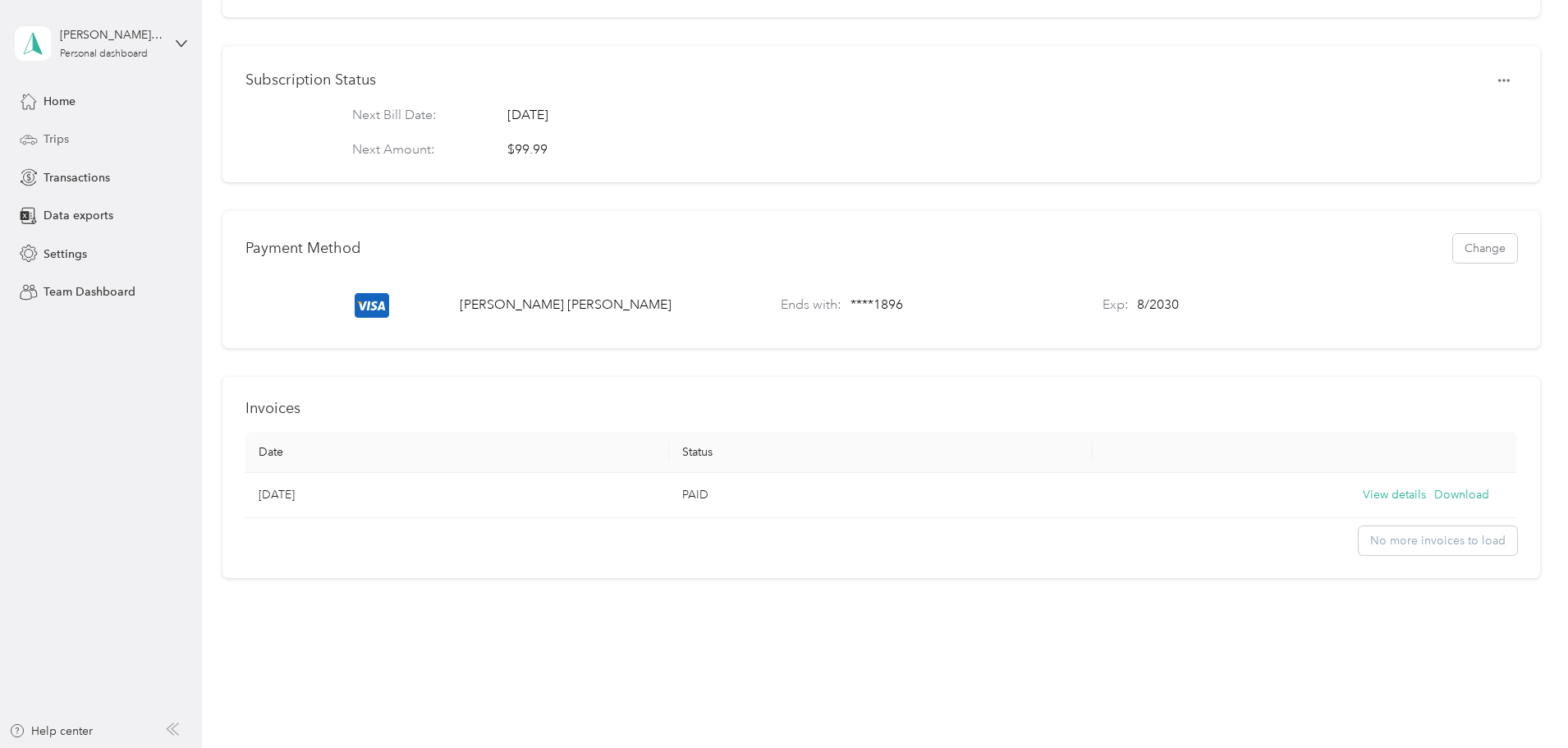
click at [34, 130] on icon at bounding box center [29, 139] width 18 height 18
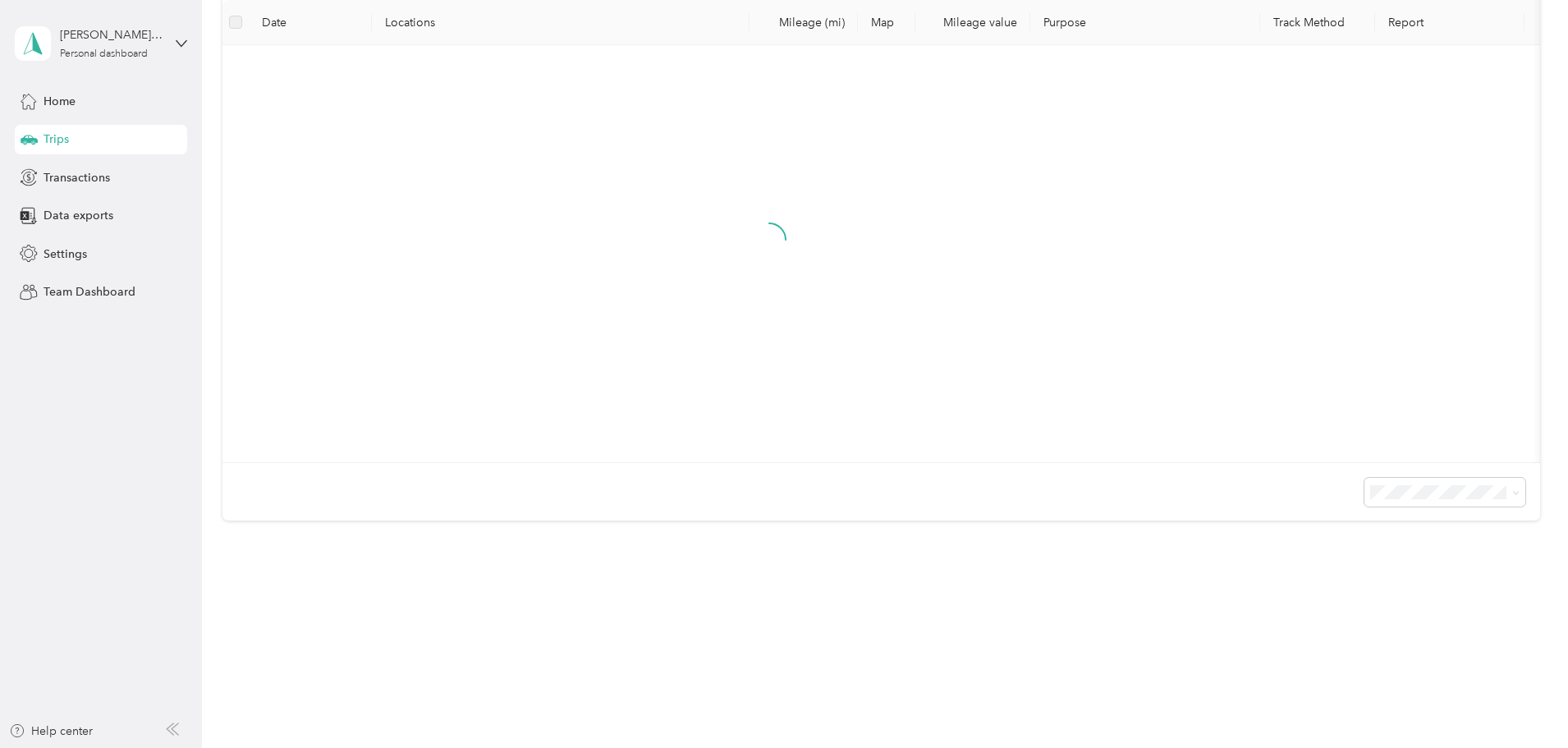
scroll to position [244, 0]
click at [43, 102] on span "Home" at bounding box center [59, 102] width 32 height 17
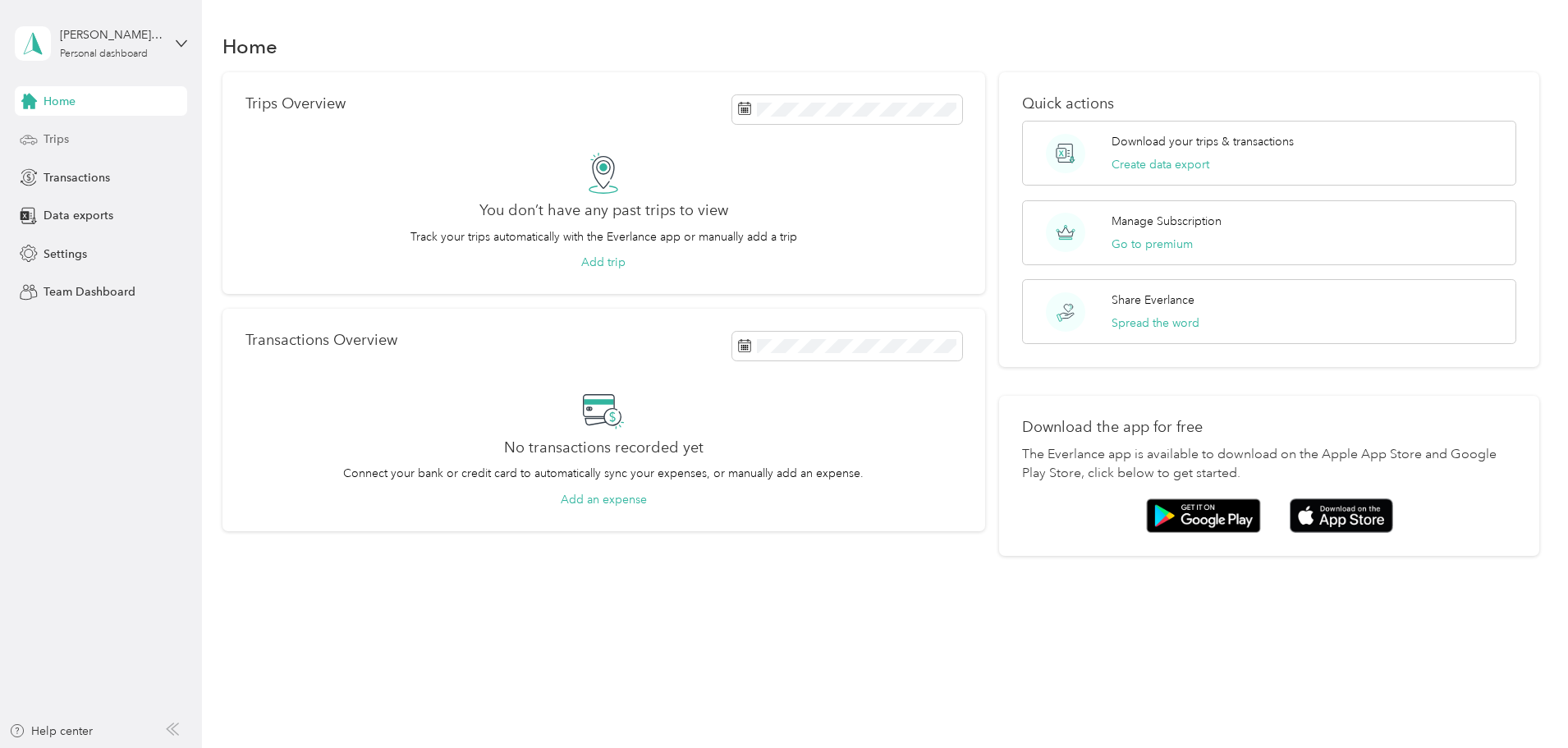
click at [615, 252] on div "You don’t have any past trips to view Track your trips automatically with the E…" at bounding box center [604, 212] width 717 height 119
click at [630, 253] on div "You don’t have any past trips to view Track your trips automatically with the E…" at bounding box center [604, 212] width 717 height 119
click at [646, 253] on div "You don’t have any past trips to view Track your trips automatically with the E…" at bounding box center [604, 212] width 717 height 119
click at [626, 265] on button "Add trip" at bounding box center [603, 262] width 44 height 17
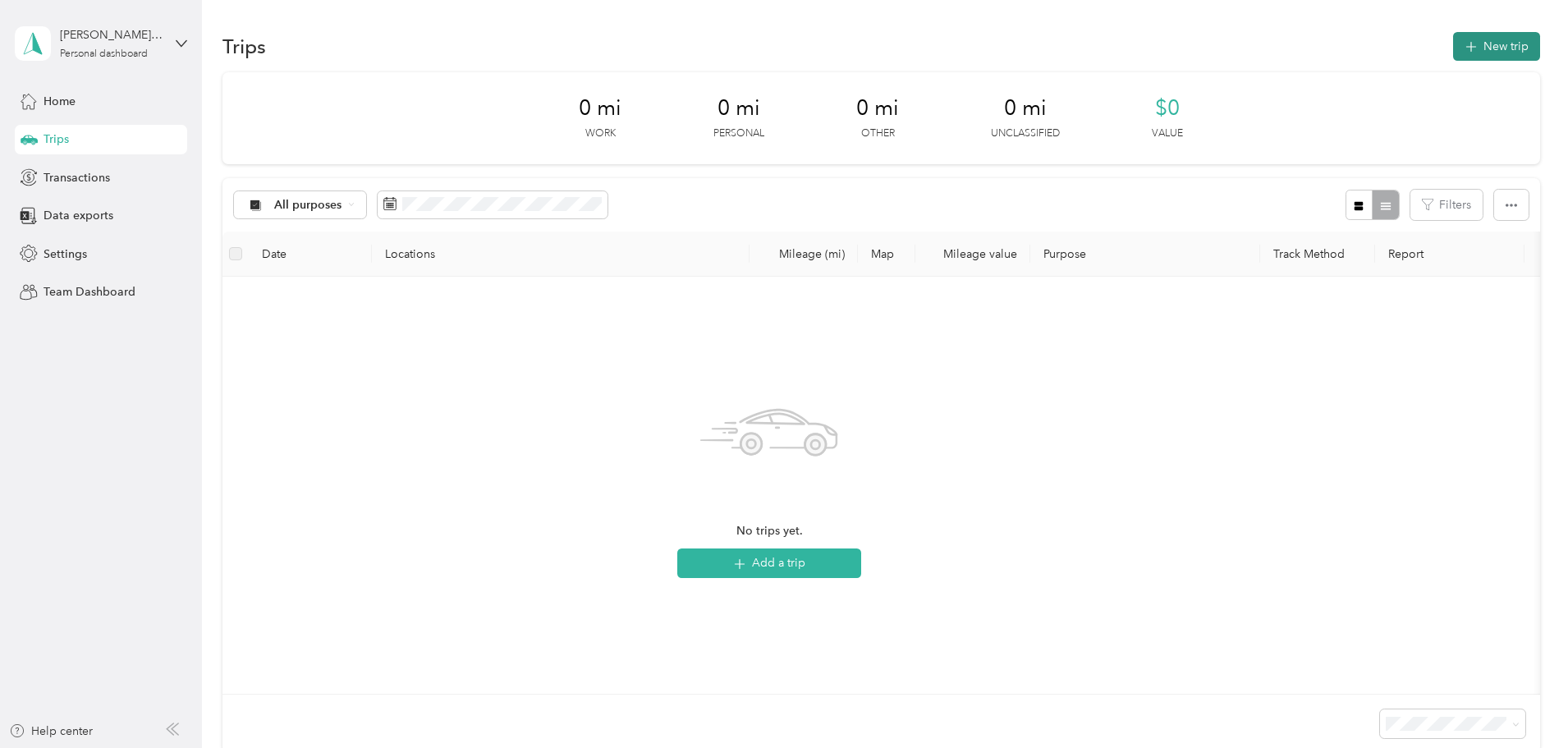
click at [1453, 37] on button "New trip" at bounding box center [1497, 46] width 87 height 29
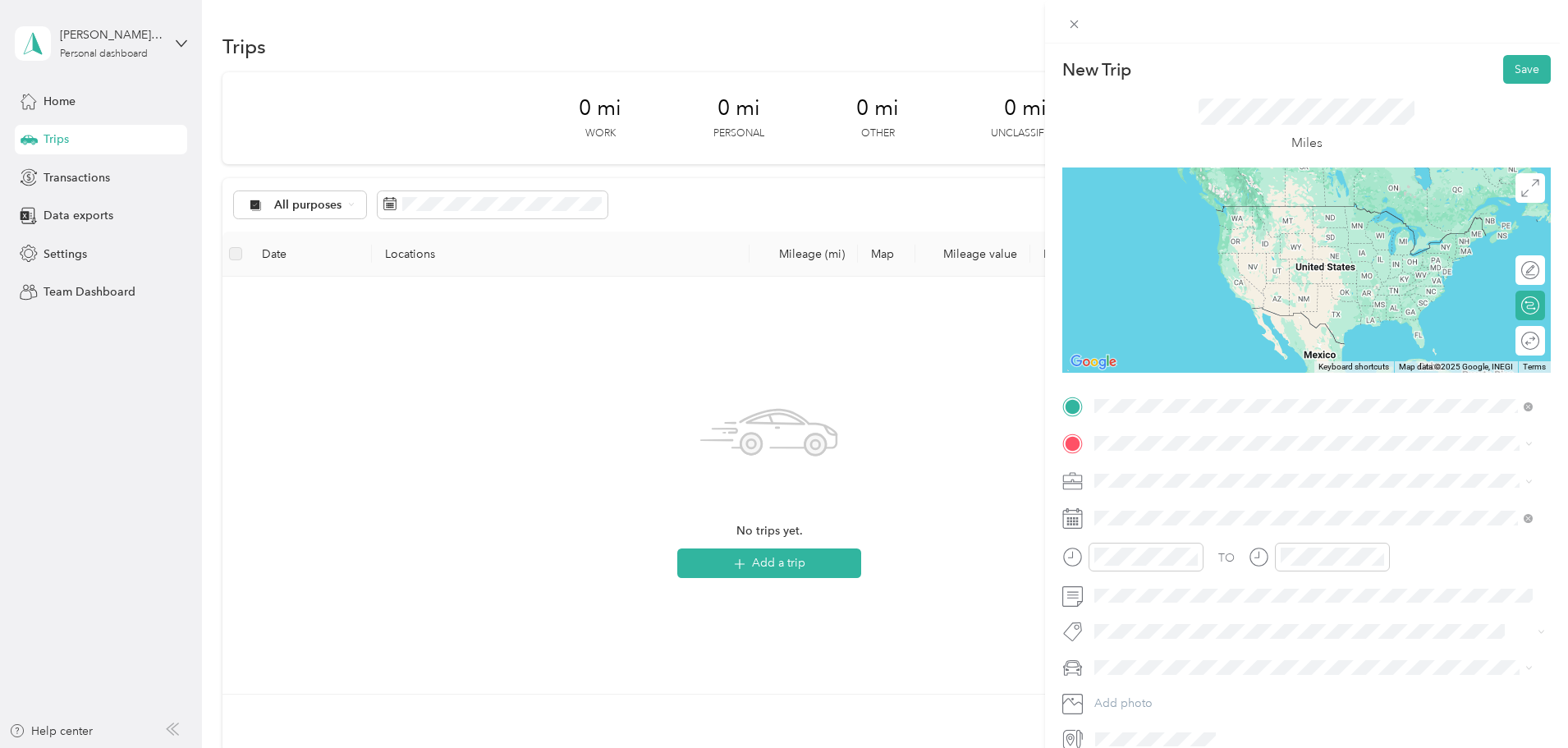
click at [1106, 459] on icon at bounding box center [1108, 466] width 16 height 16
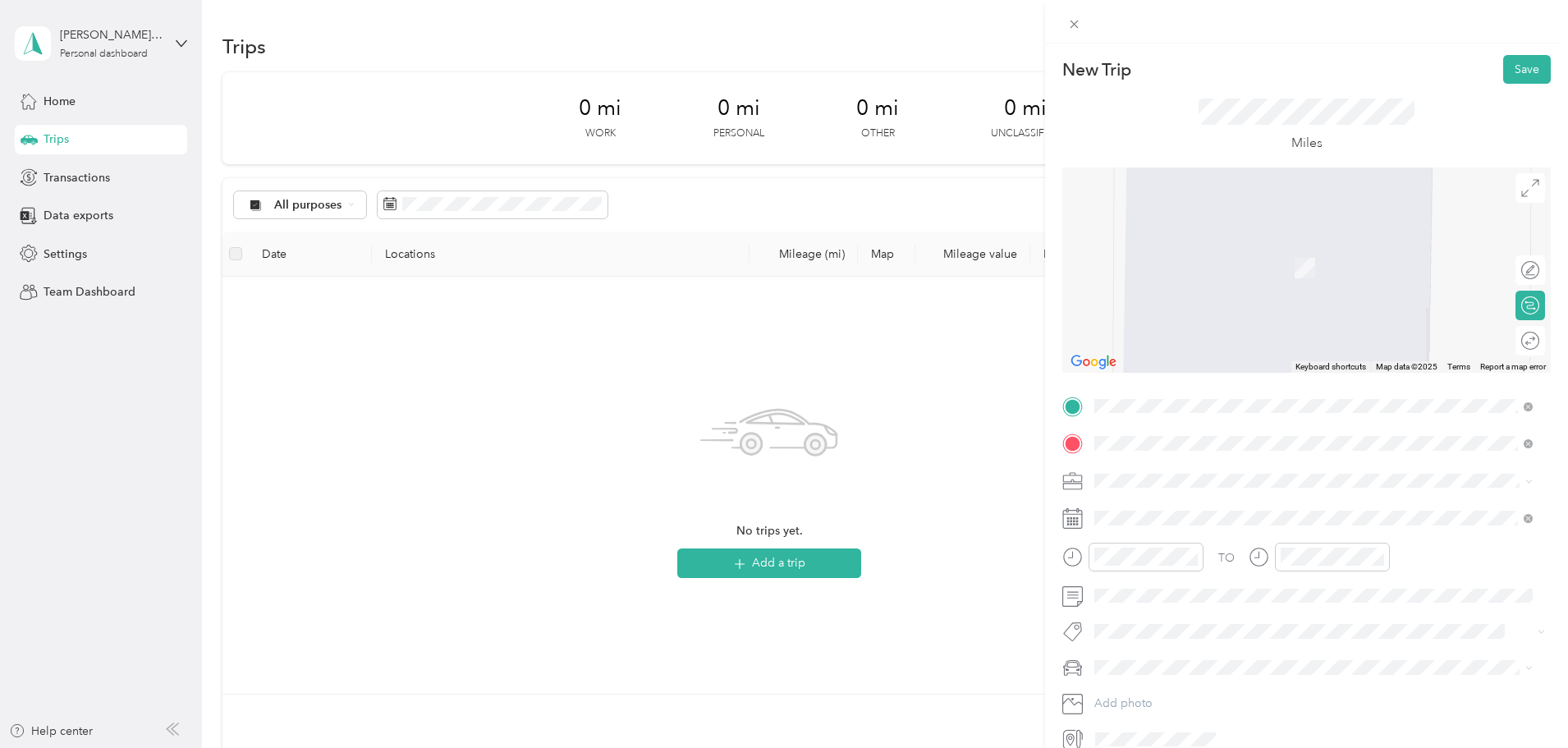
click at [1230, 505] on span "[GEOGRAPHIC_DATA][US_STATE], [GEOGRAPHIC_DATA]" at bounding box center [1276, 502] width 303 height 15
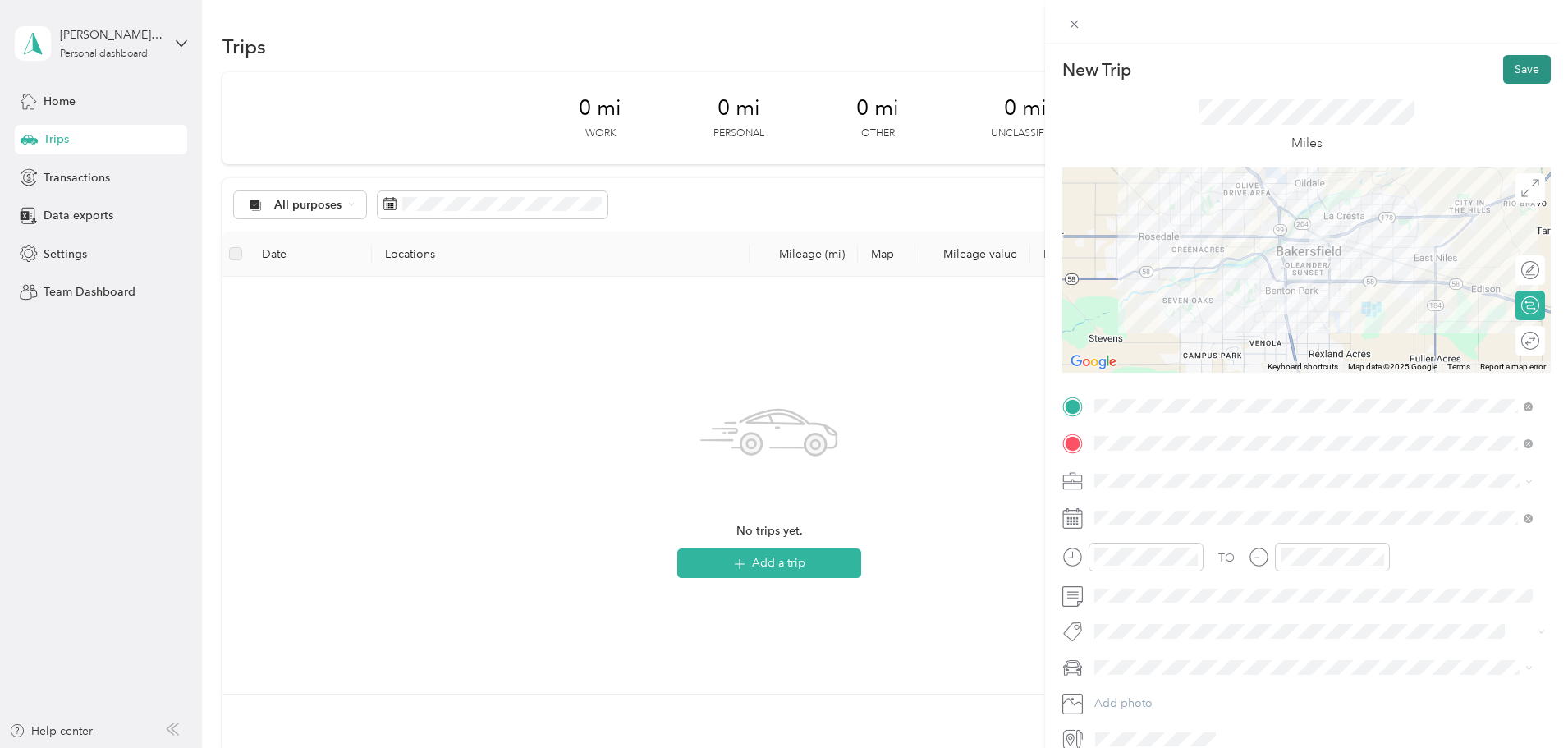
click at [1513, 64] on button "Save" at bounding box center [1527, 69] width 48 height 29
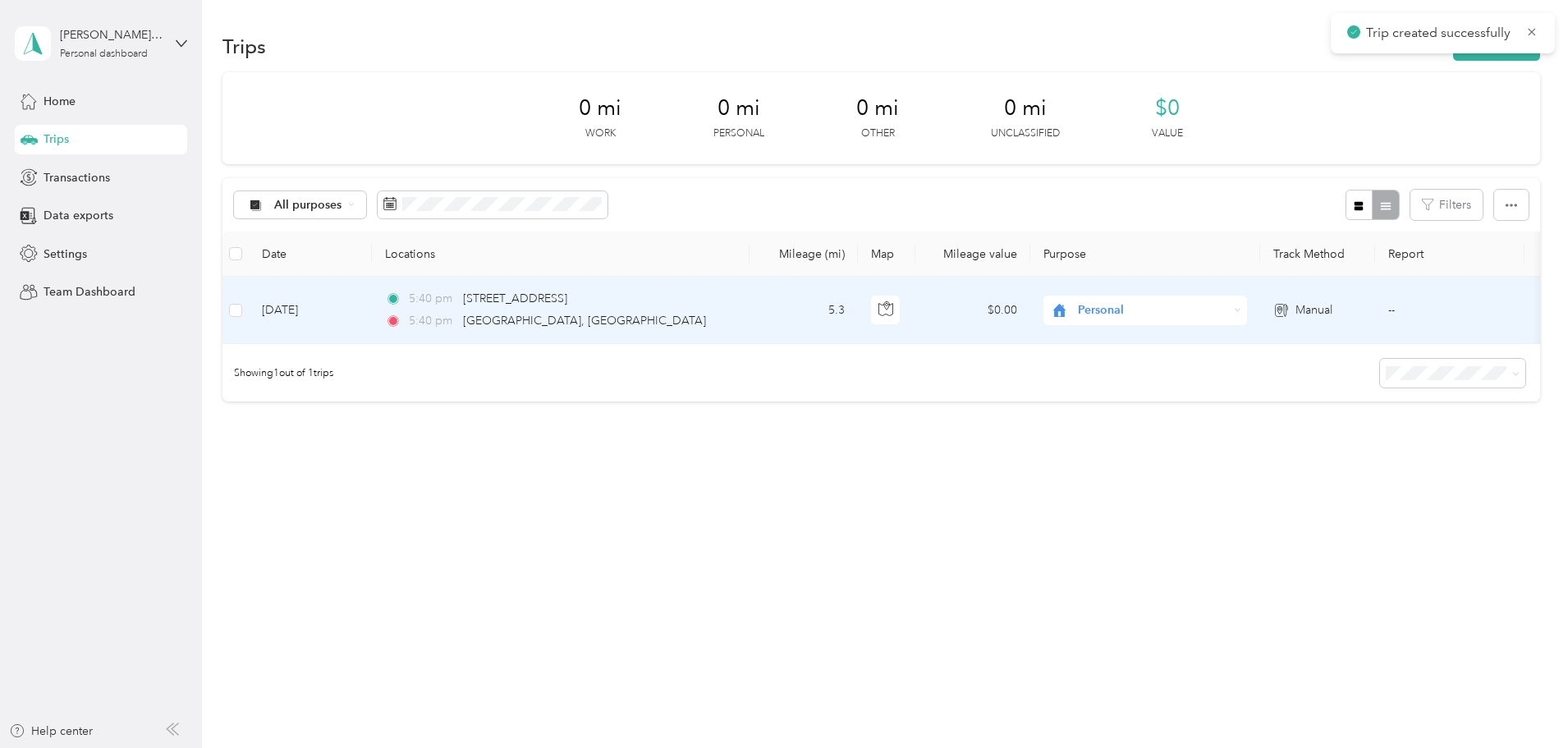
scroll to position [0, 255]
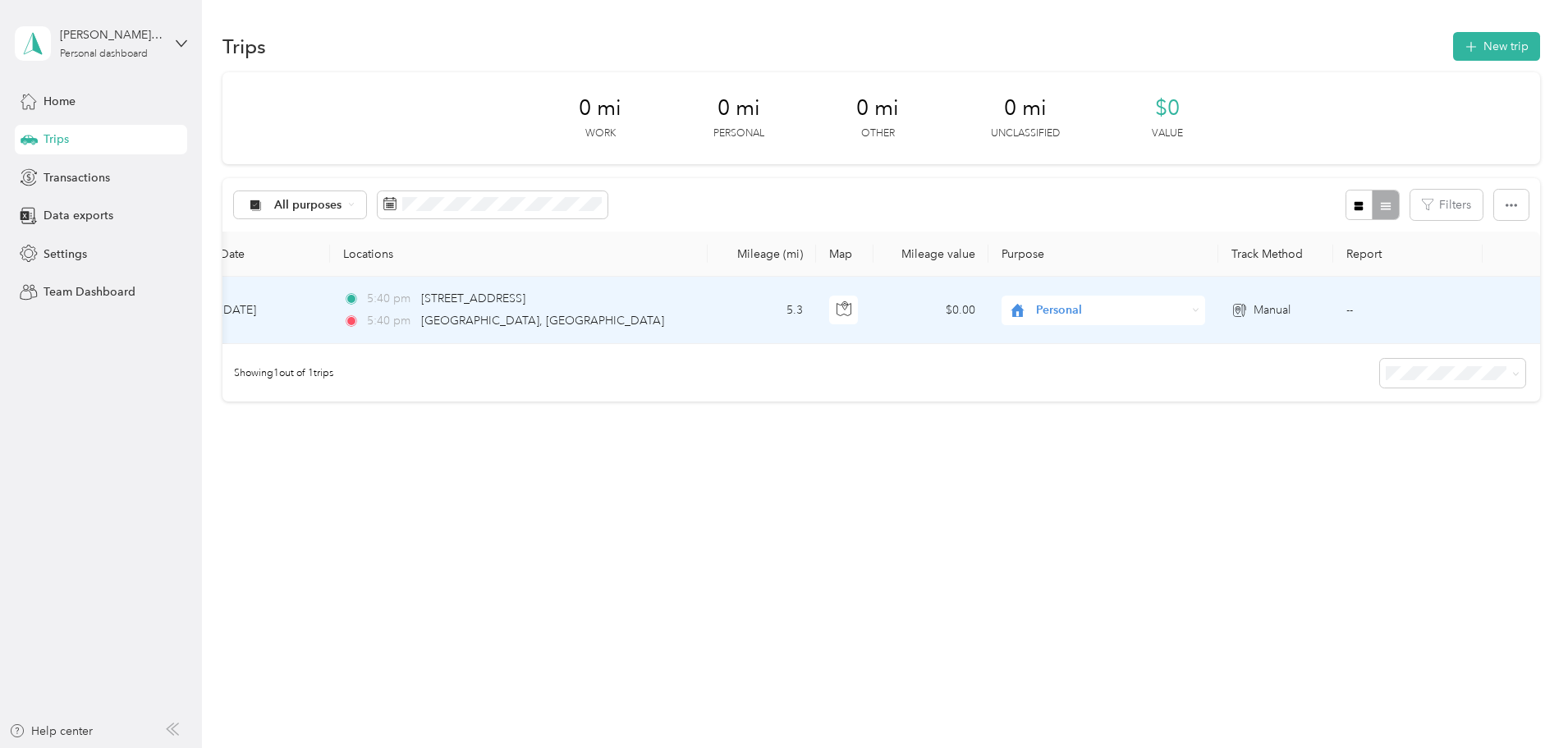
click at [1254, 305] on span "Manual" at bounding box center [1272, 310] width 37 height 18
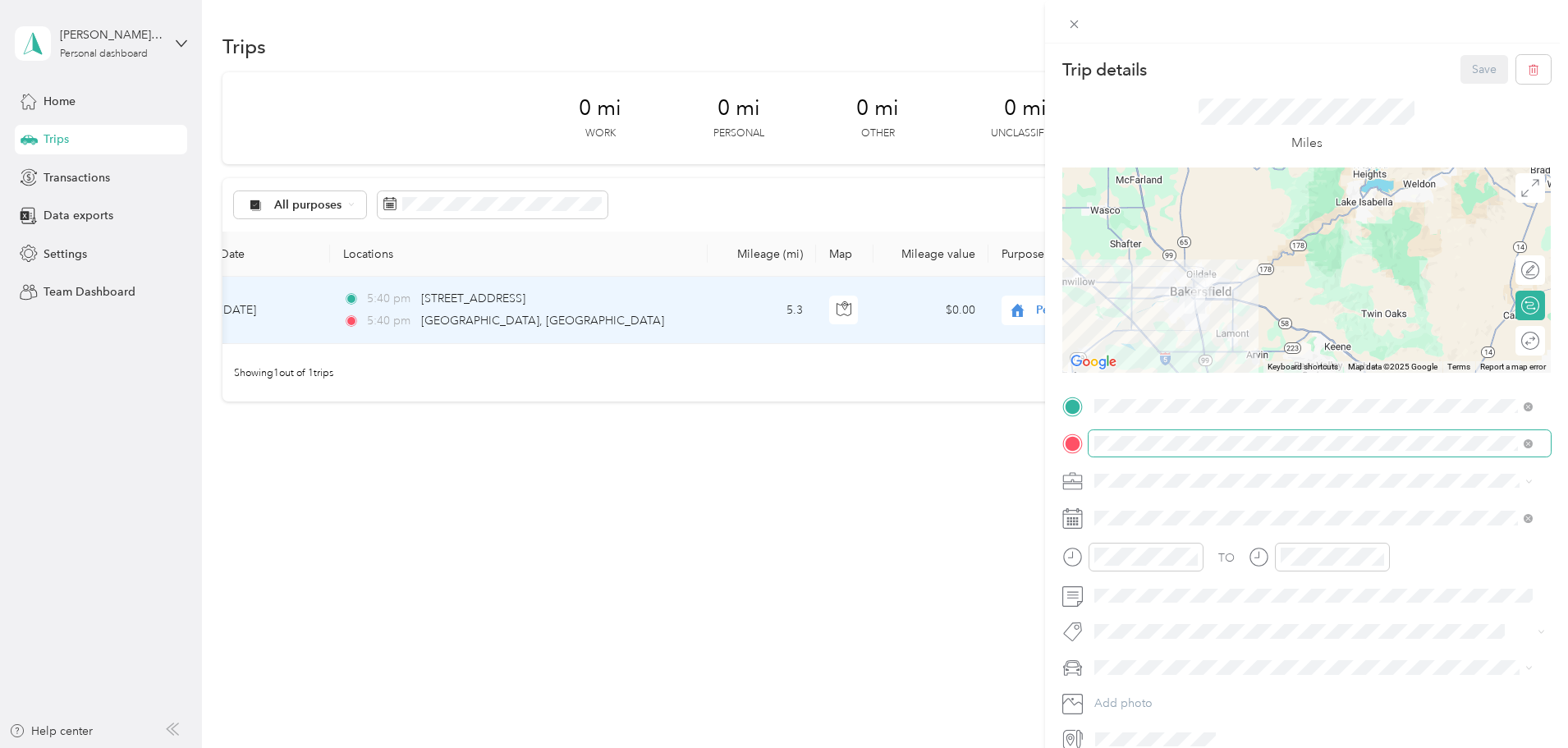
scroll to position [76, 0]
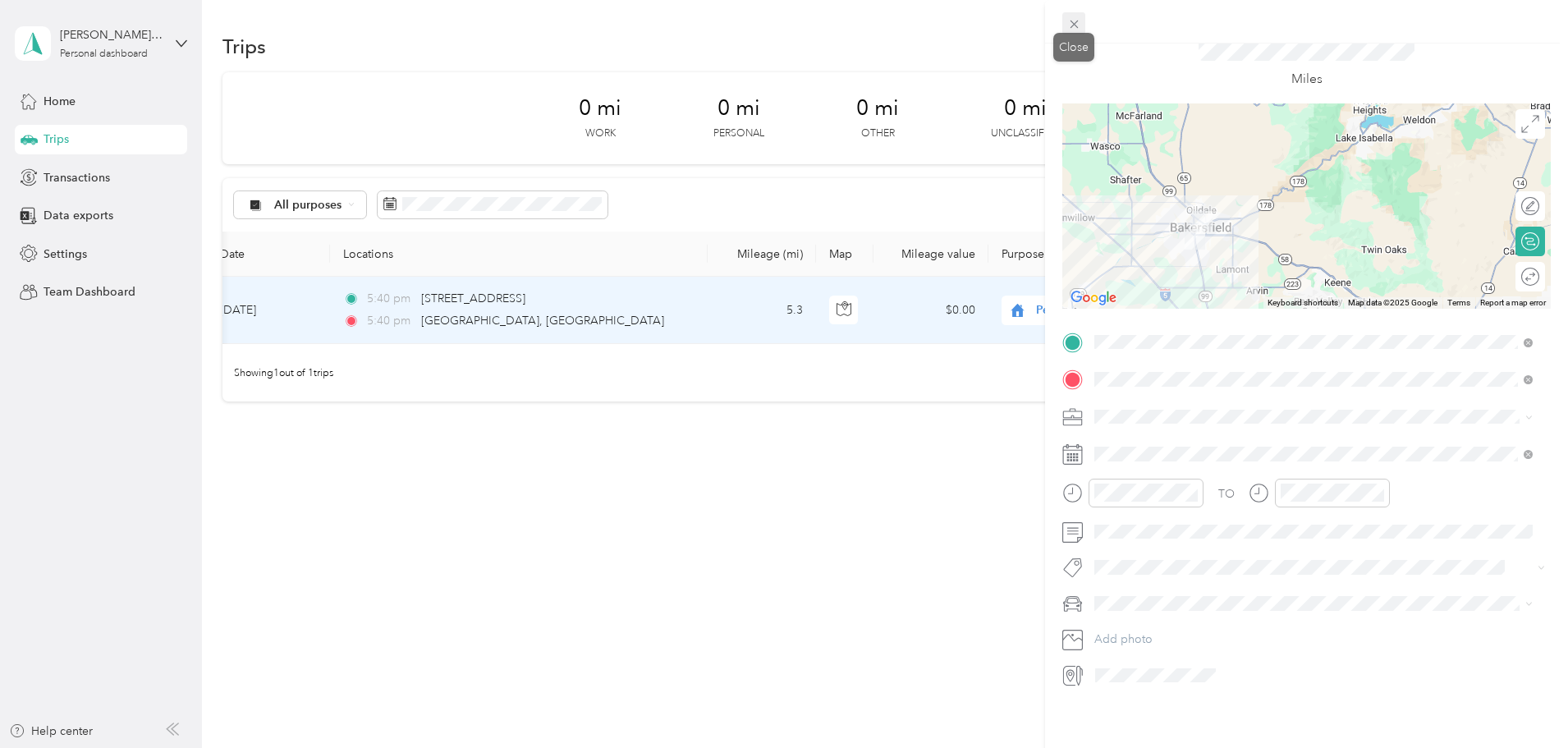
click at [1074, 24] on icon at bounding box center [1073, 24] width 8 height 8
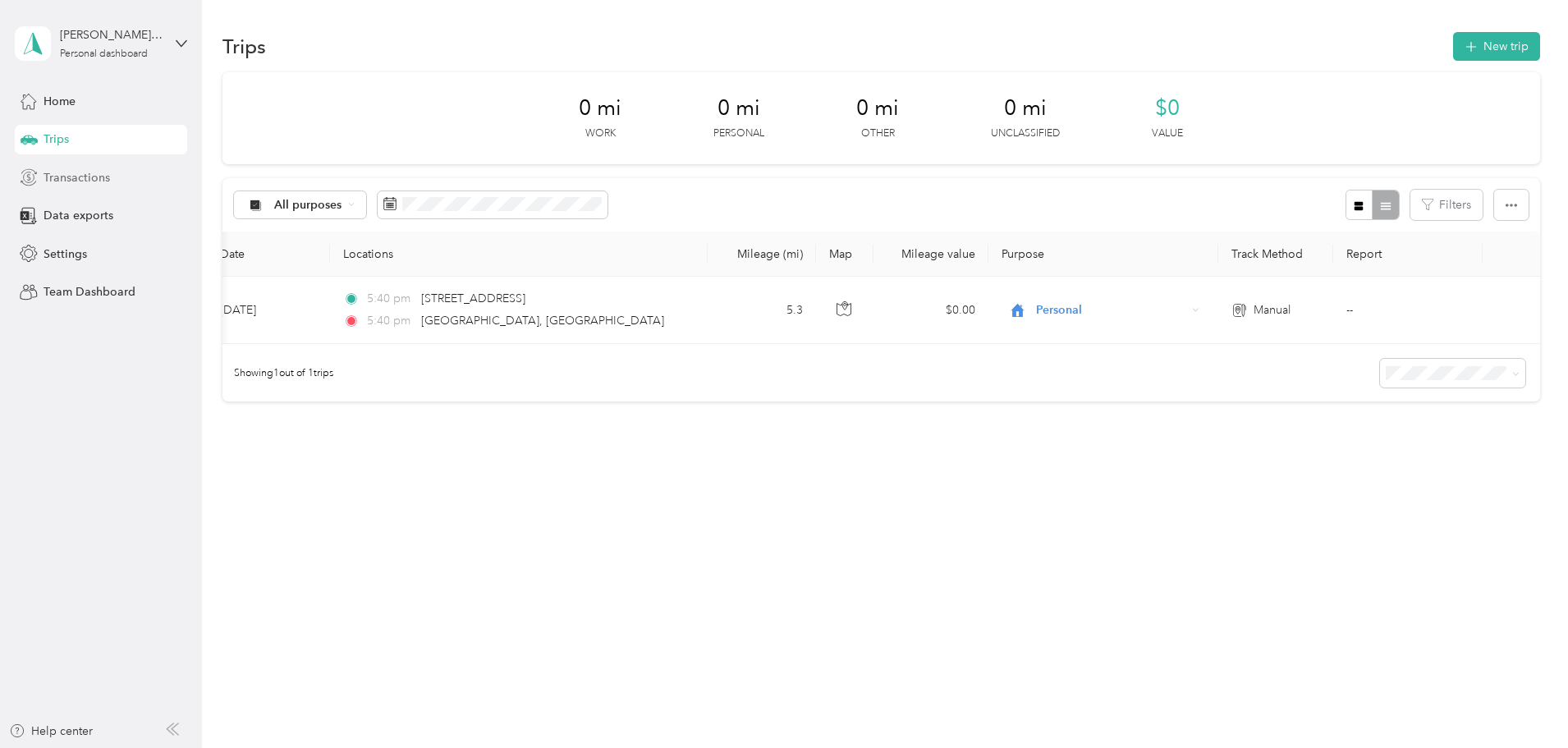
click at [74, 185] on span "Transactions" at bounding box center [76, 178] width 67 height 17
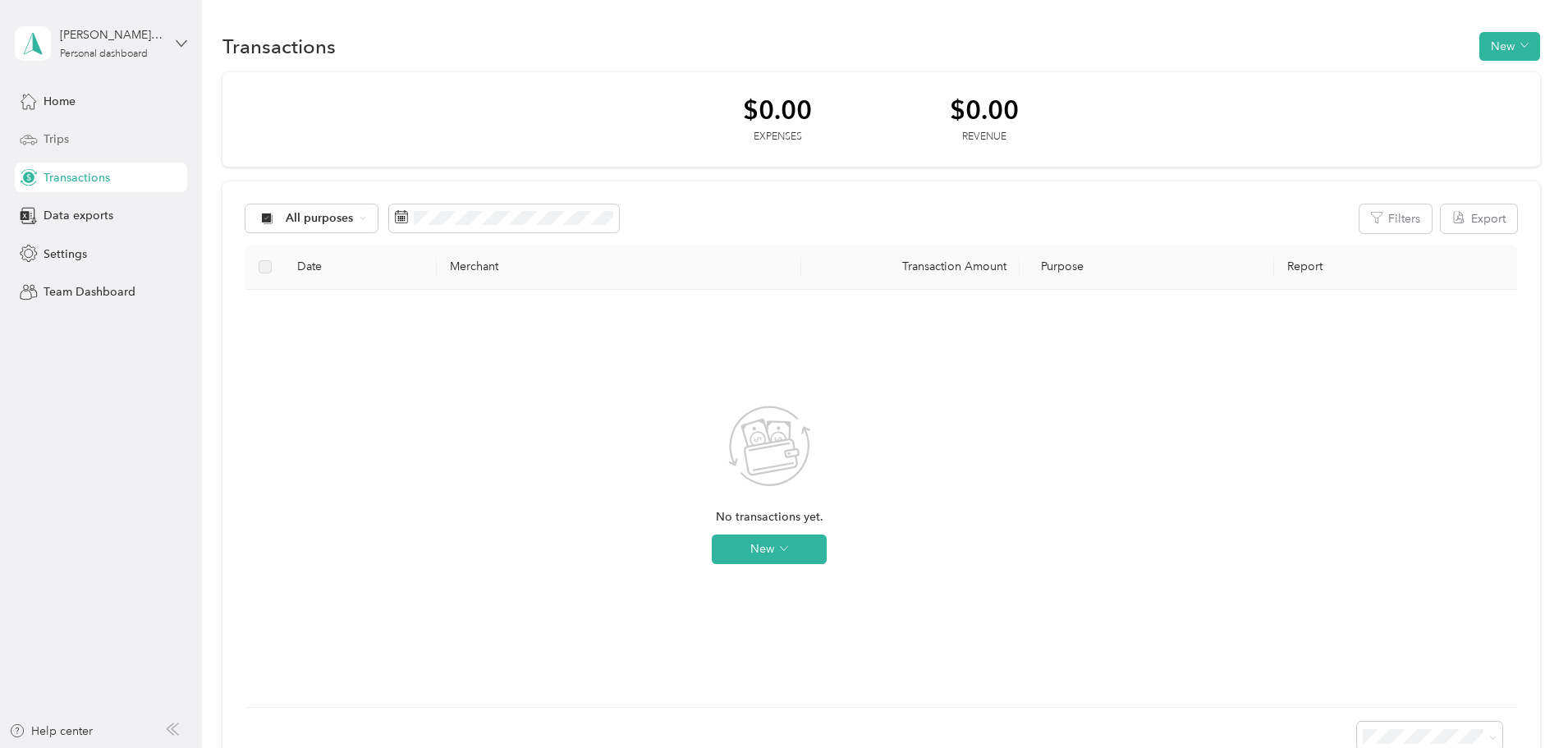
click at [176, 42] on icon at bounding box center [181, 43] width 11 height 11
click at [218, 369] on div "Transactions New $0.00 Expenses $0.00 Revenue All purposes Filters Export Date …" at bounding box center [881, 431] width 1358 height 863
click at [1479, 40] on button "New" at bounding box center [1510, 46] width 61 height 29
click at [827, 554] on button "New" at bounding box center [769, 549] width 115 height 30
click at [143, 262] on div "Settings" at bounding box center [101, 253] width 173 height 30
